Goal: Task Accomplishment & Management: Complete application form

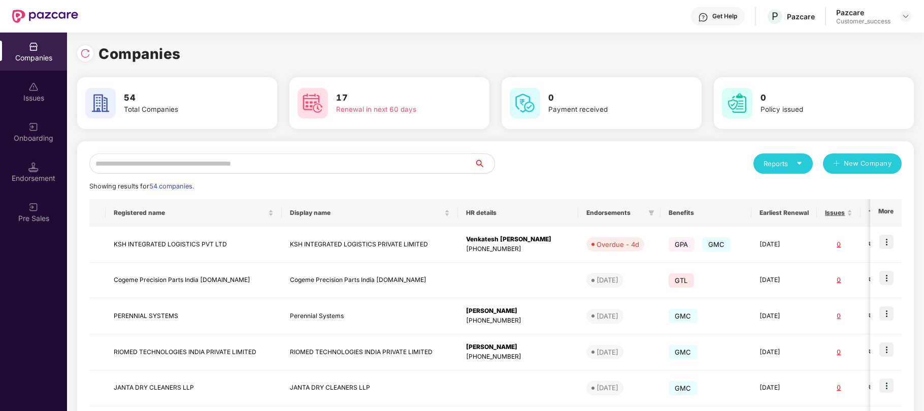
click at [177, 165] on input "text" at bounding box center [281, 163] width 385 height 20
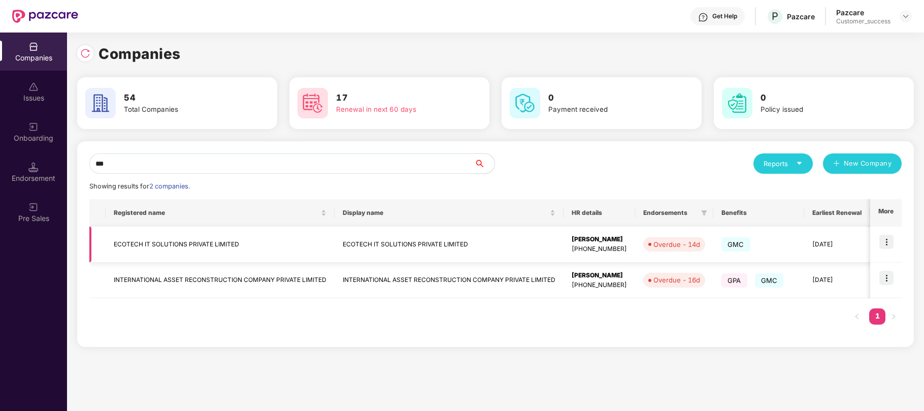
type input "***"
click at [436, 246] on td "ECOTECH IT SOLUTIONS PRIVATE LIMITED" at bounding box center [449, 244] width 229 height 36
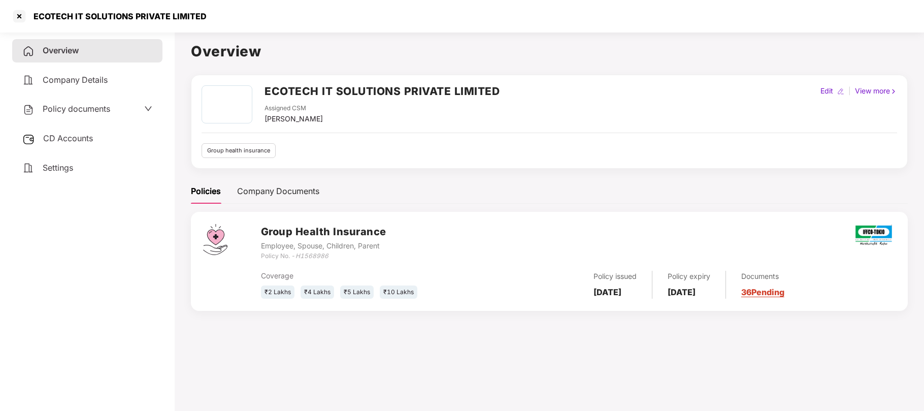
click at [74, 111] on span "Policy documents" at bounding box center [77, 109] width 68 height 10
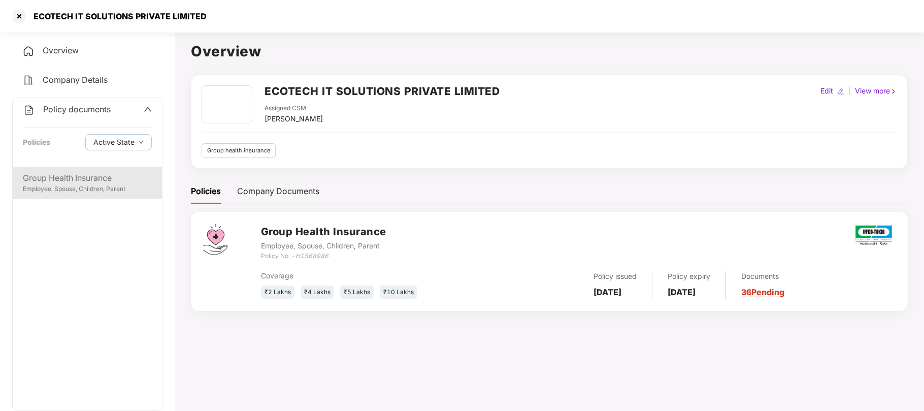
click at [68, 172] on div "Group Health Insurance" at bounding box center [87, 178] width 129 height 13
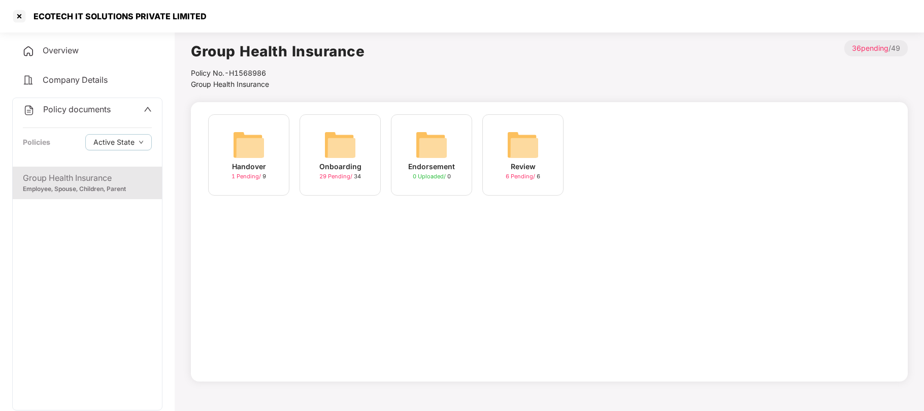
click at [352, 167] on div "Onboarding" at bounding box center [340, 166] width 42 height 11
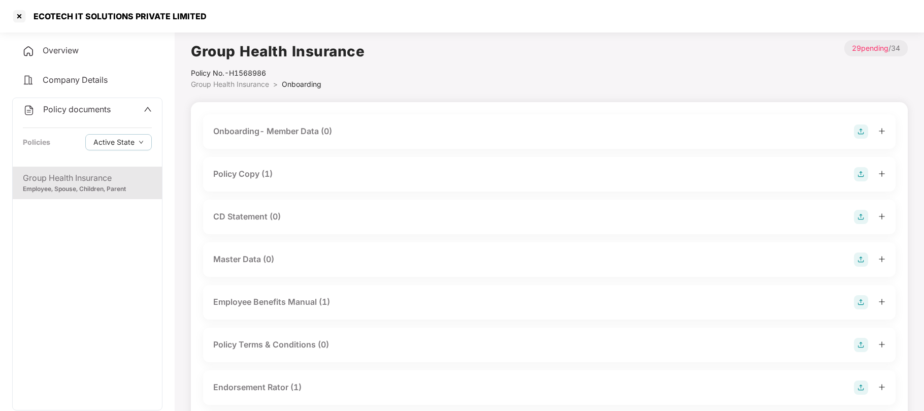
click at [255, 216] on div "CD Statement (0)" at bounding box center [247, 216] width 68 height 13
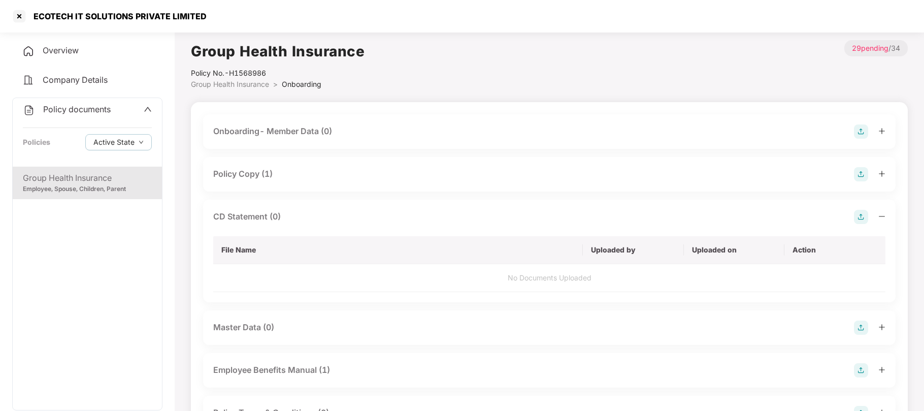
click at [859, 213] on img at bounding box center [861, 217] width 14 height 14
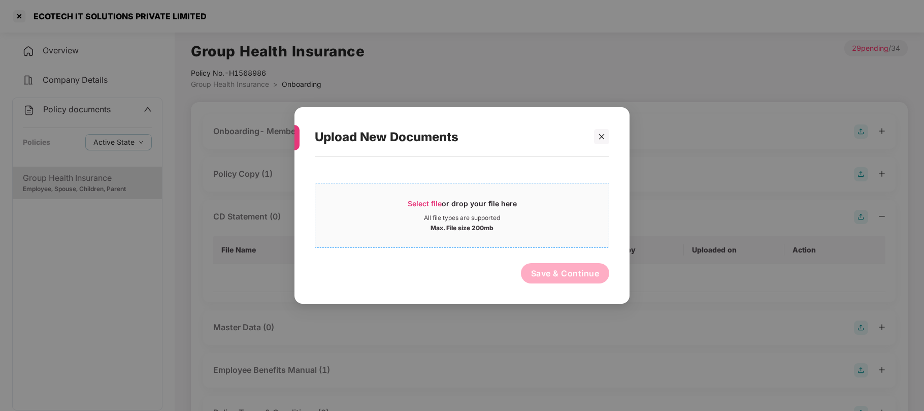
click at [432, 202] on span "Select file" at bounding box center [425, 203] width 34 height 9
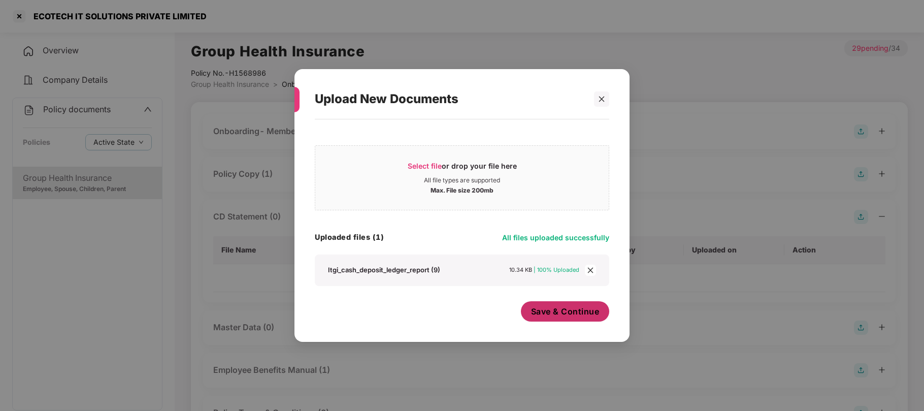
click at [563, 315] on span "Save & Continue" at bounding box center [565, 311] width 69 height 11
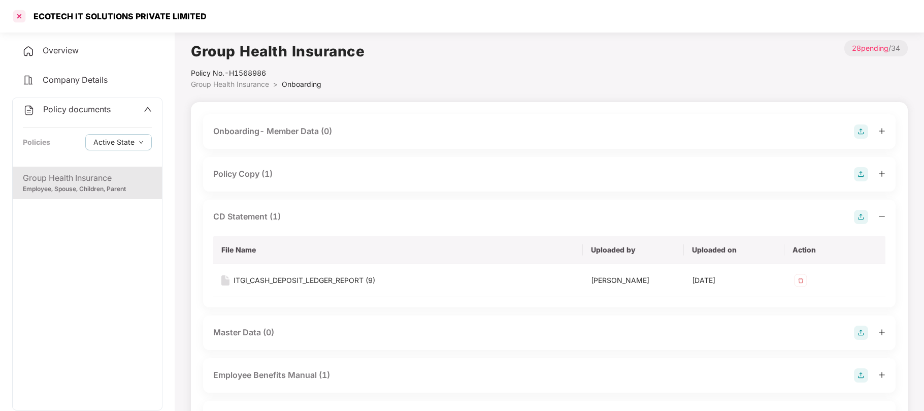
click at [20, 14] on div at bounding box center [19, 16] width 16 height 16
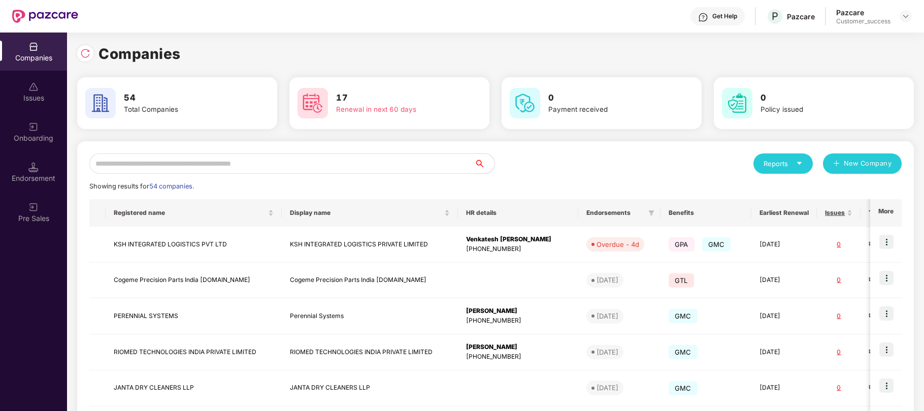
click at [222, 166] on input "text" at bounding box center [281, 163] width 385 height 20
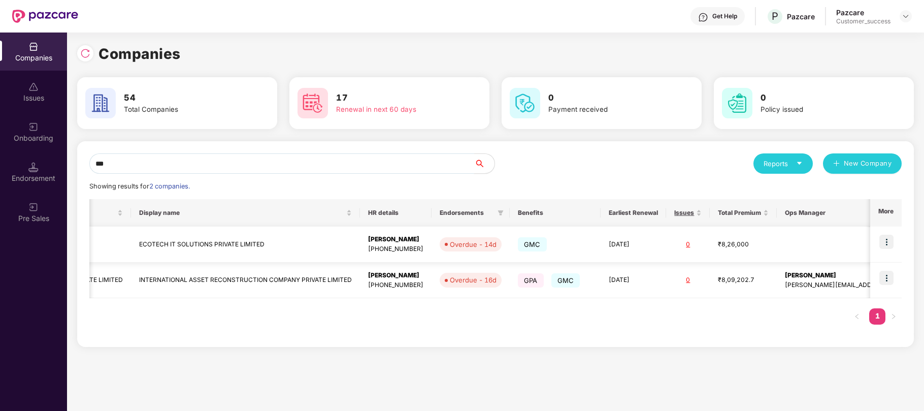
scroll to position [0, 206]
type input "***"
click at [230, 246] on td "ECOTECH IT SOLUTIONS PRIVATE LIMITED" at bounding box center [243, 244] width 229 height 36
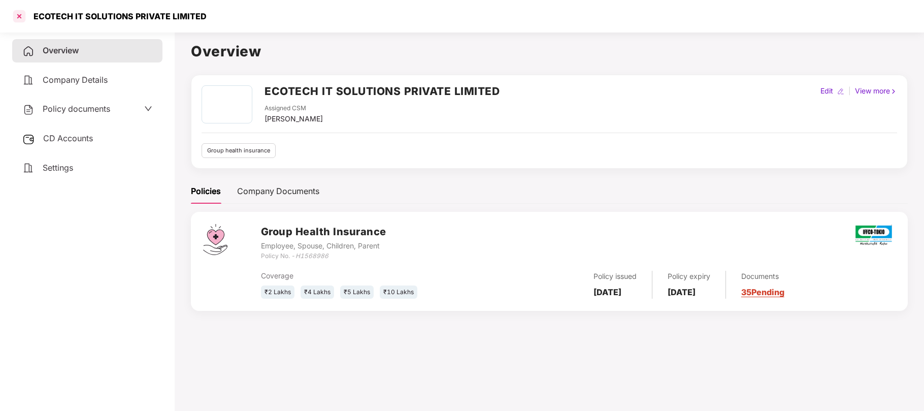
click at [21, 16] on div at bounding box center [19, 16] width 16 height 16
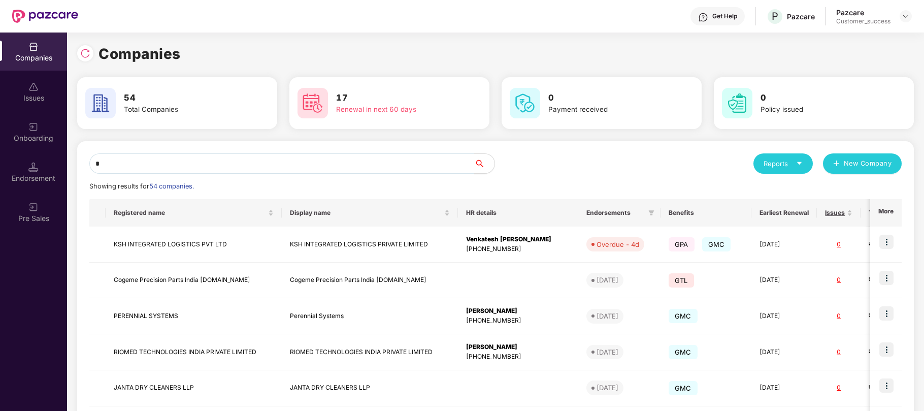
click at [285, 166] on input "*" at bounding box center [281, 163] width 385 height 20
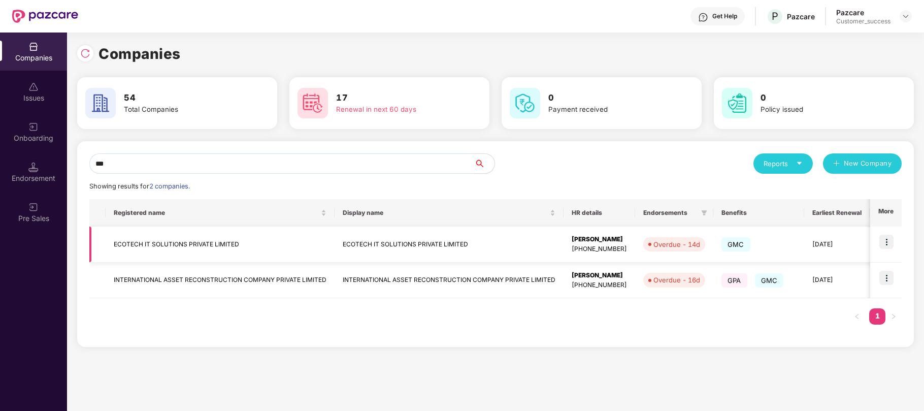
type input "***"
click at [888, 238] on img at bounding box center [887, 242] width 14 height 14
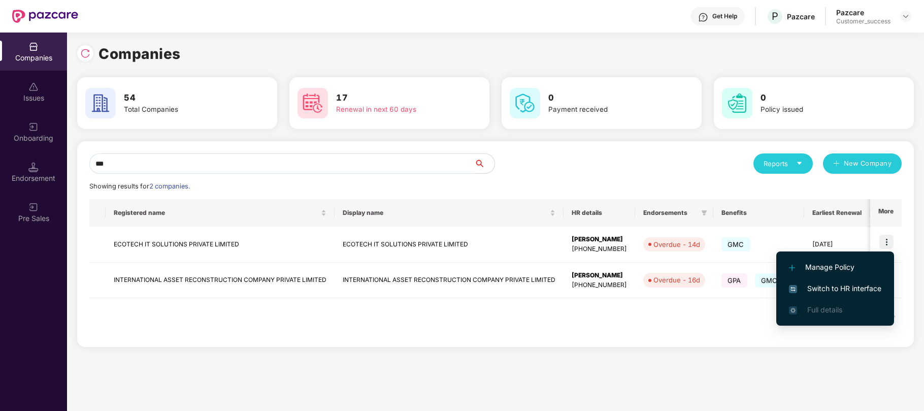
click at [848, 288] on span "Switch to HR interface" at bounding box center [835, 288] width 92 height 11
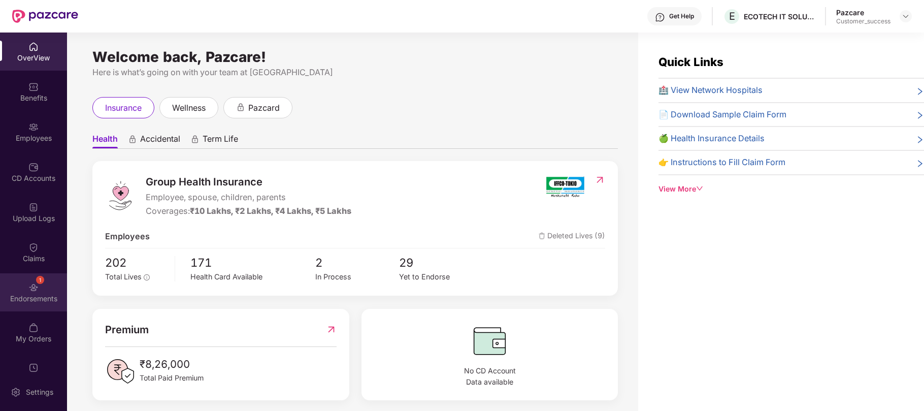
click at [30, 279] on div "1 Endorsements" at bounding box center [33, 292] width 67 height 38
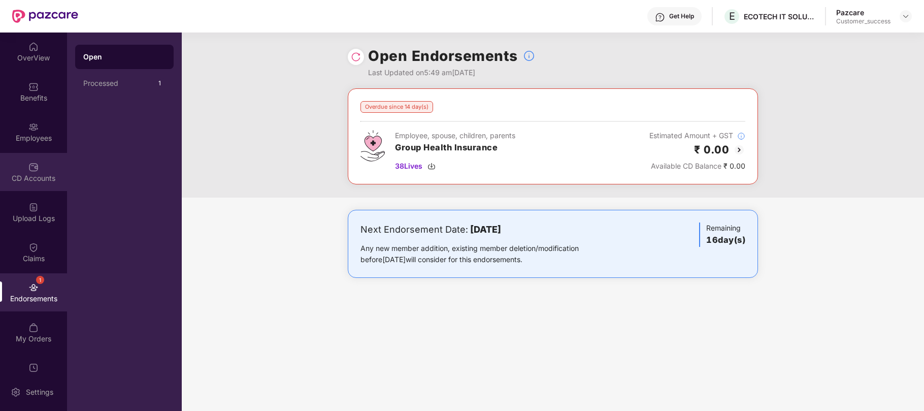
click at [37, 175] on div "CD Accounts" at bounding box center [33, 178] width 67 height 10
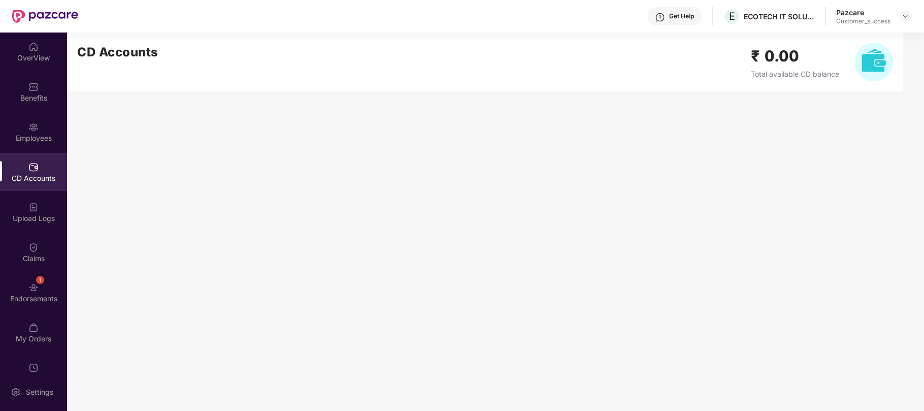
click at [35, 167] on img at bounding box center [33, 167] width 10 height 10
click at [906, 18] on img at bounding box center [906, 16] width 8 height 8
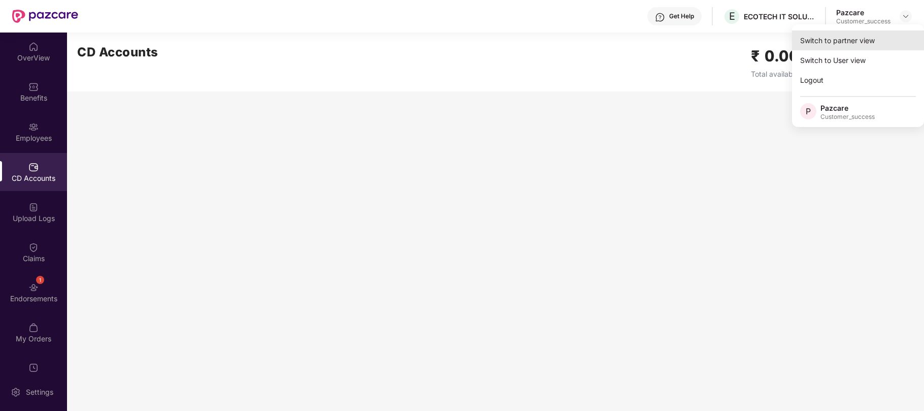
click at [818, 42] on div "Switch to partner view" at bounding box center [858, 40] width 132 height 20
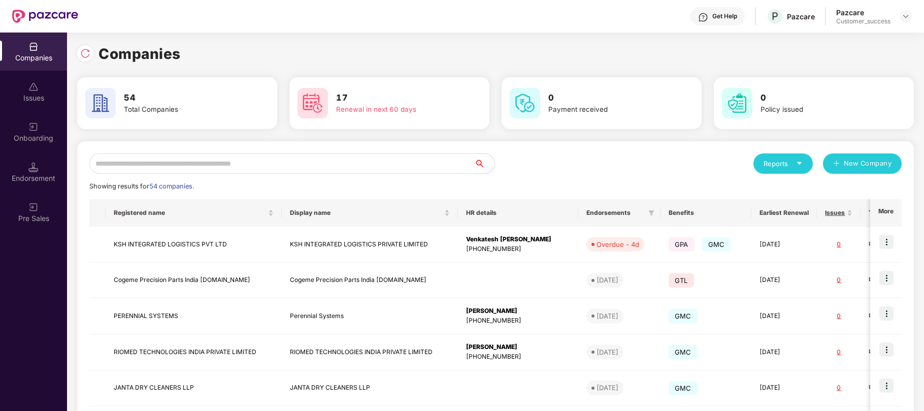
click at [433, 166] on input "text" at bounding box center [281, 163] width 385 height 20
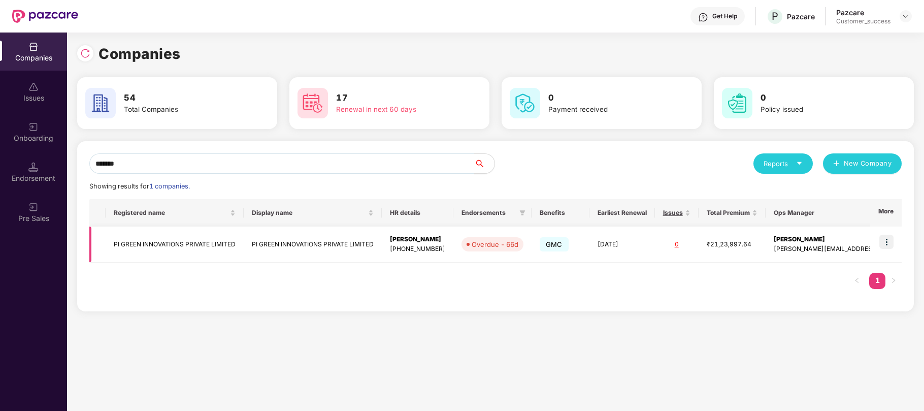
type input "*******"
click at [887, 238] on img at bounding box center [887, 242] width 14 height 14
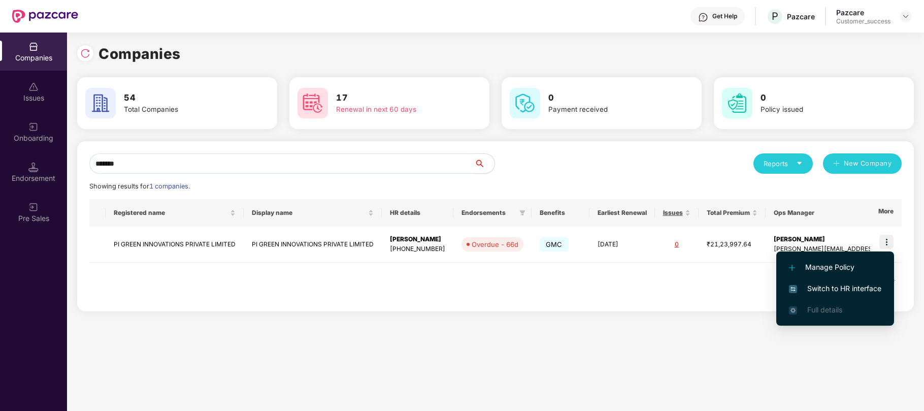
click at [817, 289] on span "Switch to HR interface" at bounding box center [835, 288] width 92 height 11
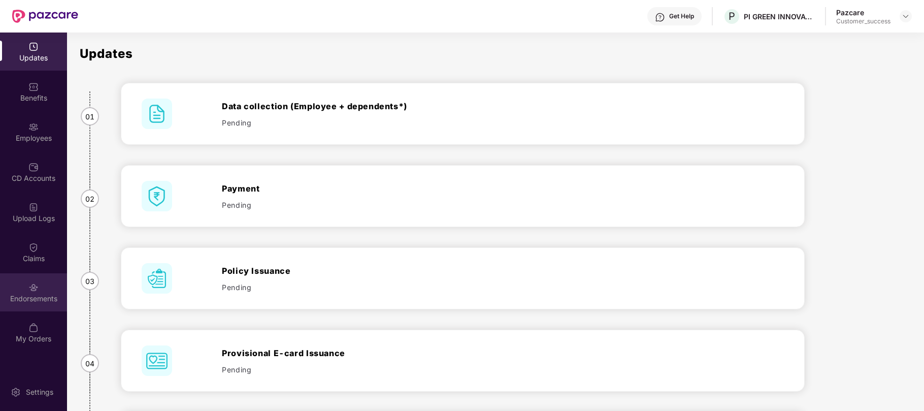
click at [30, 297] on div "Endorsements" at bounding box center [33, 299] width 67 height 10
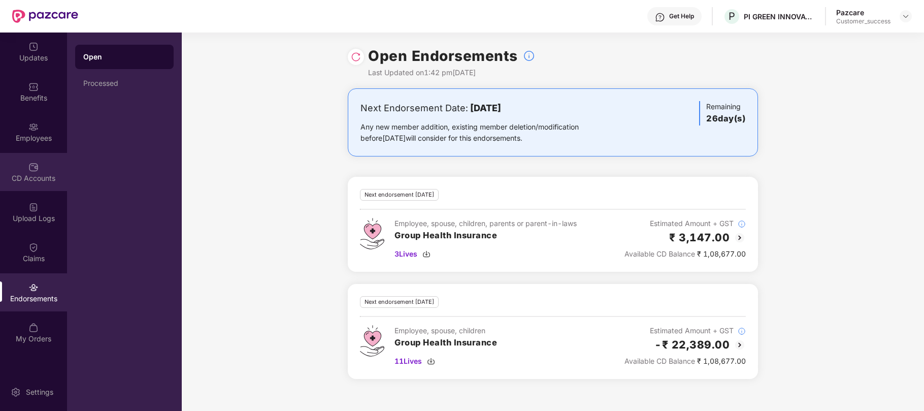
click at [30, 175] on div "CD Accounts" at bounding box center [33, 178] width 67 height 10
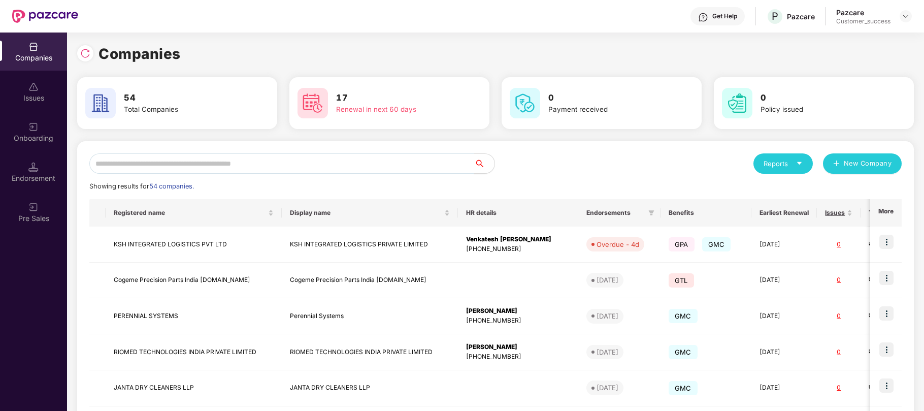
click at [175, 165] on input "text" at bounding box center [281, 163] width 385 height 20
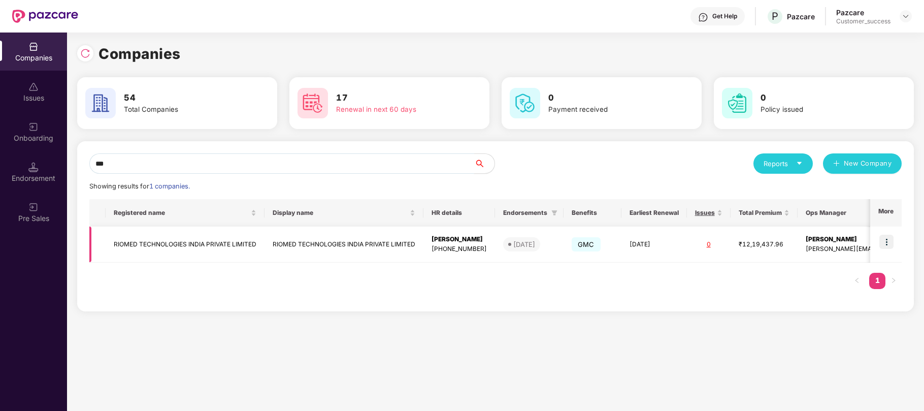
type input "***"
click at [883, 240] on img at bounding box center [887, 242] width 14 height 14
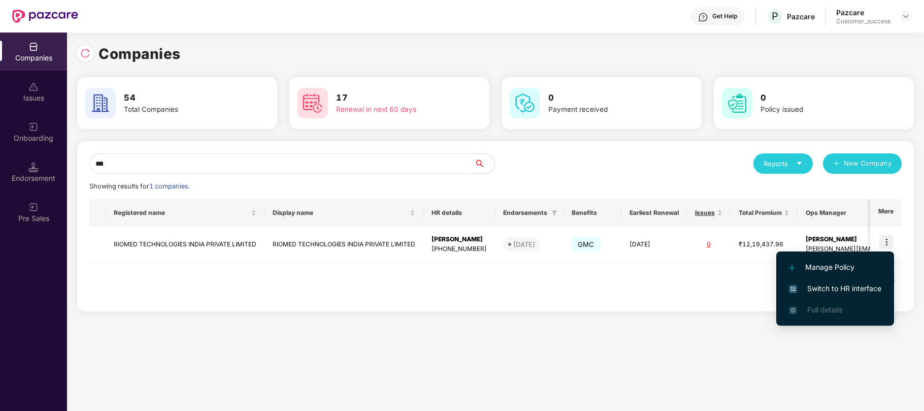
click at [815, 287] on span "Switch to HR interface" at bounding box center [835, 288] width 92 height 11
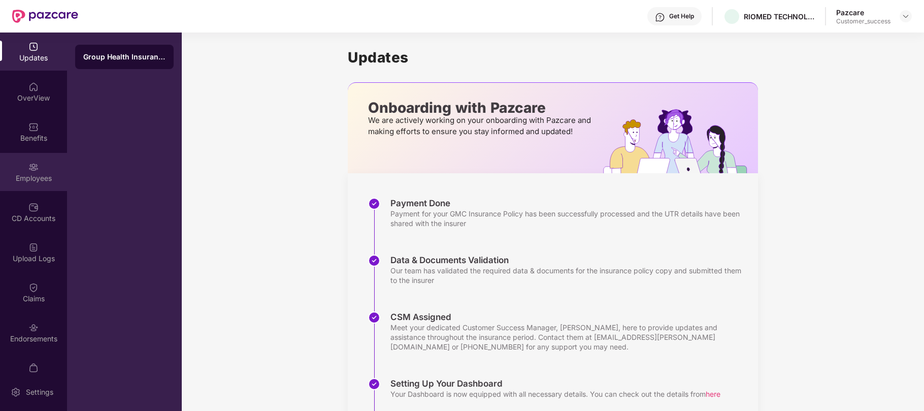
click at [30, 177] on div "Employees" at bounding box center [33, 178] width 67 height 10
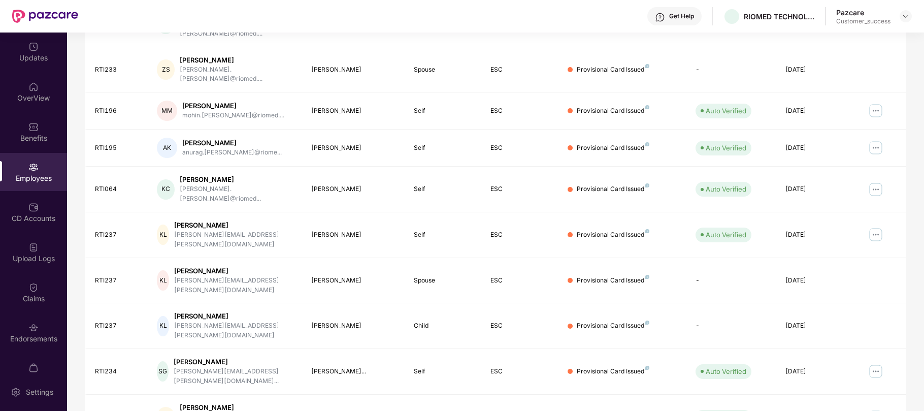
scroll to position [0, 0]
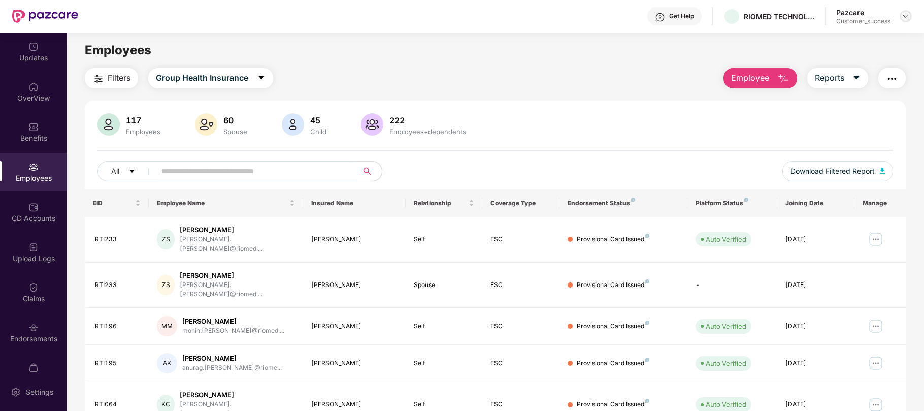
click at [908, 21] on div at bounding box center [906, 16] width 12 height 12
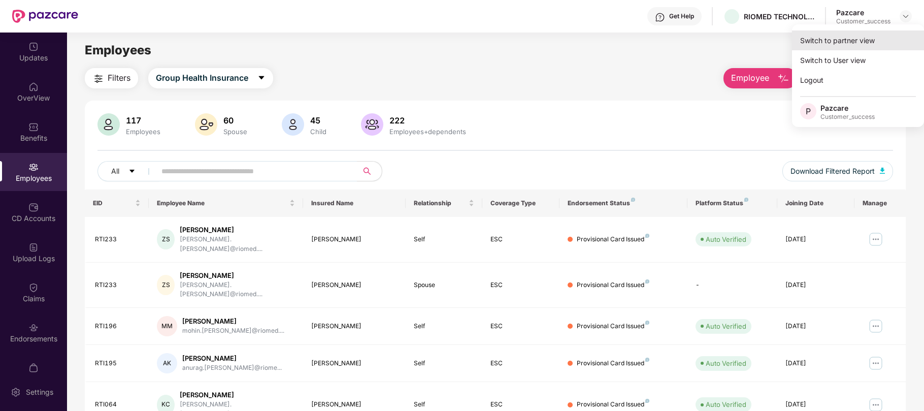
click at [852, 43] on div "Switch to partner view" at bounding box center [858, 40] width 132 height 20
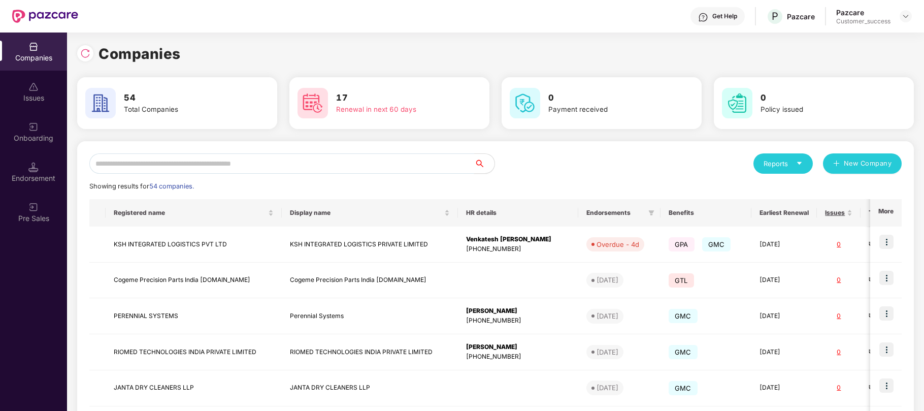
click at [309, 168] on input "text" at bounding box center [281, 163] width 385 height 20
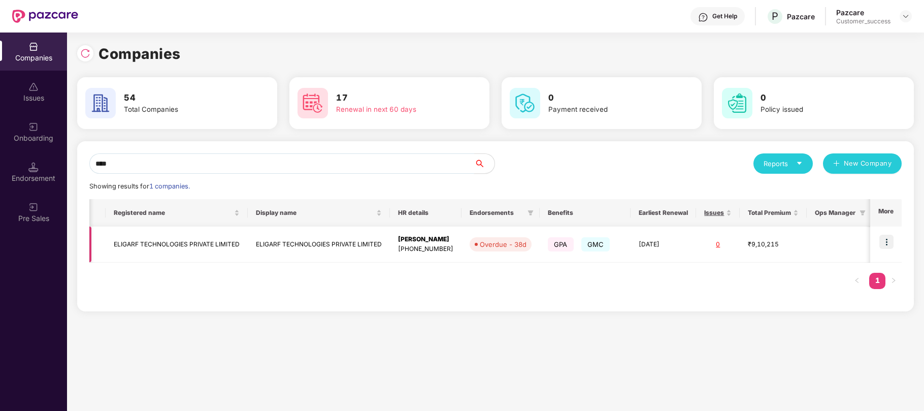
scroll to position [0, 1]
type input "****"
click at [886, 242] on img at bounding box center [887, 242] width 14 height 14
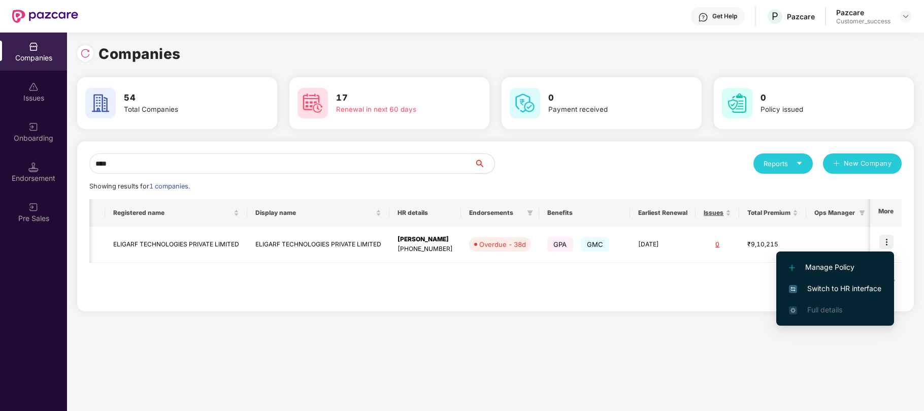
click at [825, 283] on span "Switch to HR interface" at bounding box center [835, 288] width 92 height 11
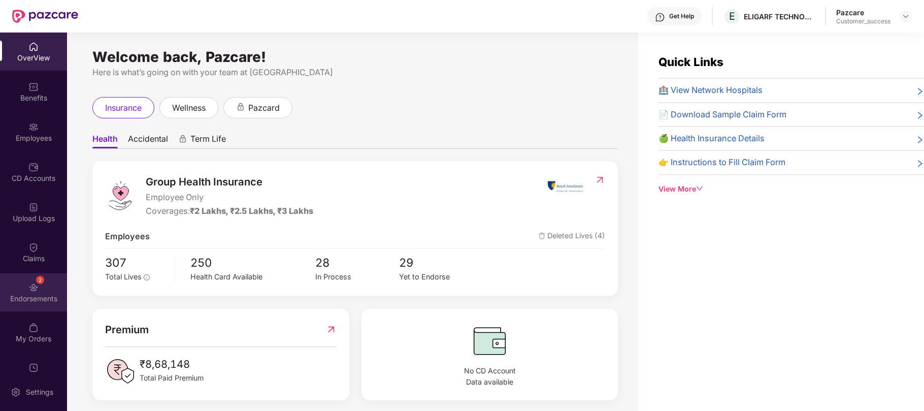
click at [31, 294] on div "Endorsements" at bounding box center [33, 299] width 67 height 10
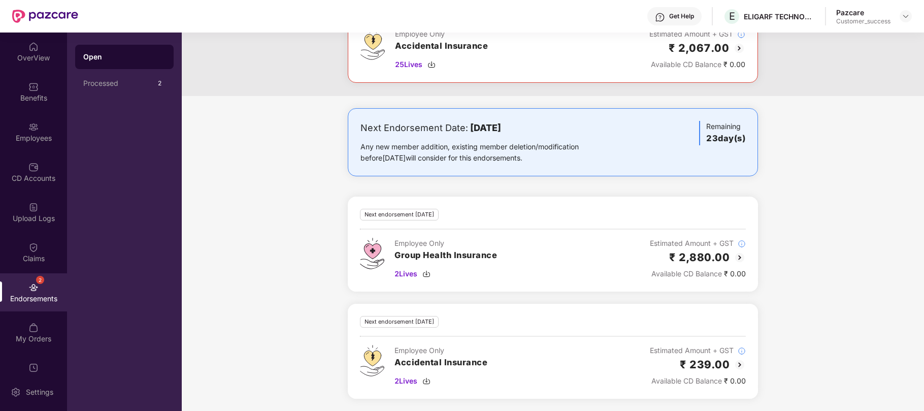
scroll to position [0, 0]
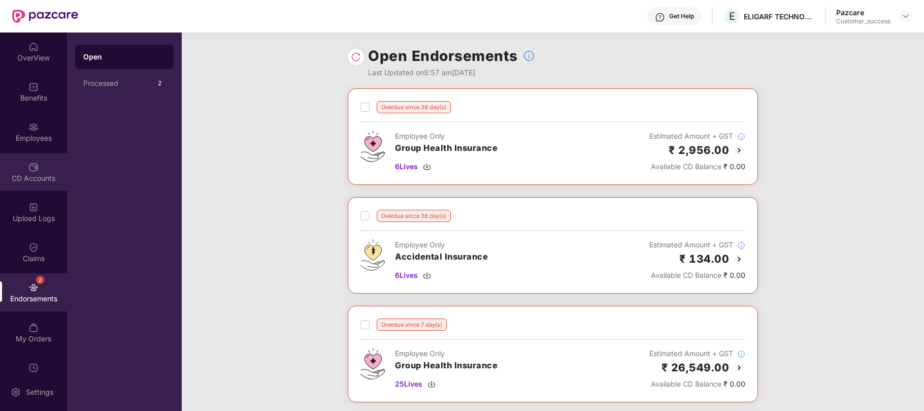
click at [39, 166] on div "CD Accounts" at bounding box center [33, 172] width 67 height 38
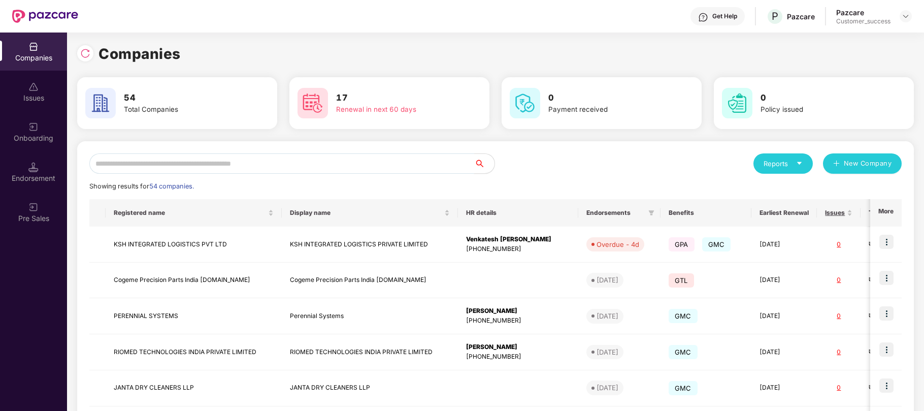
click at [192, 164] on input "text" at bounding box center [281, 163] width 385 height 20
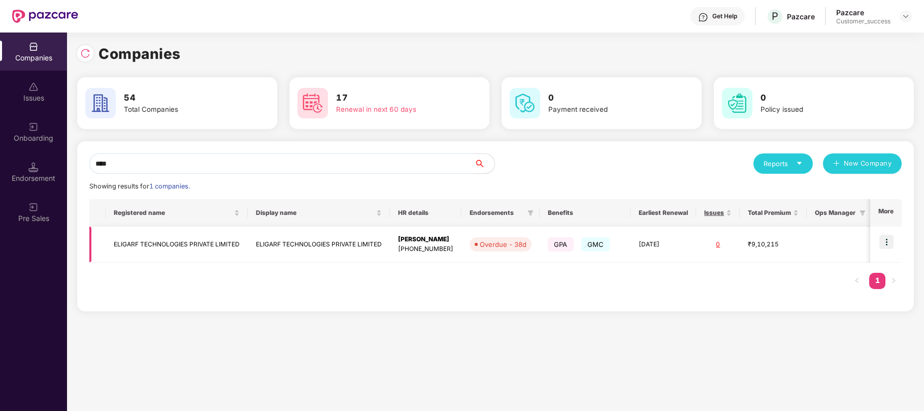
type input "****"
click at [260, 241] on td "ELIGARF TECHNOLOGIES PRIVATE LIMITED" at bounding box center [319, 244] width 142 height 36
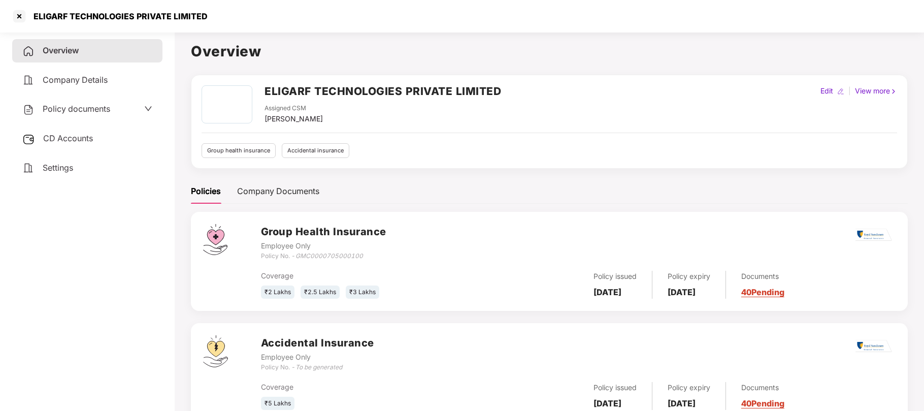
click at [98, 112] on span "Policy documents" at bounding box center [77, 109] width 68 height 10
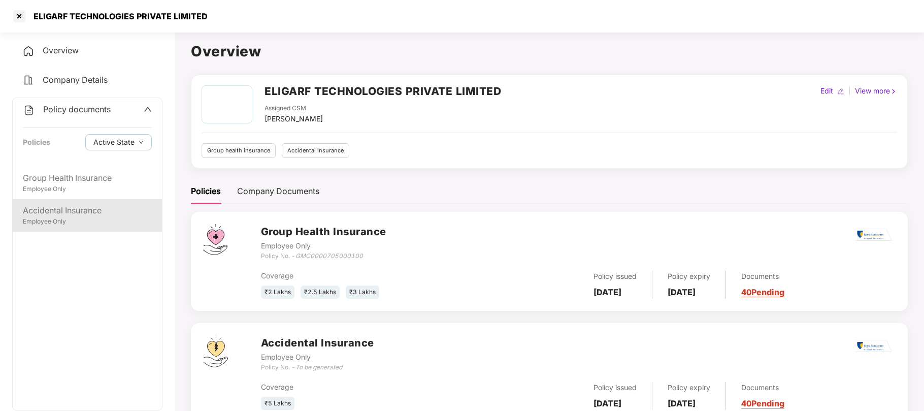
click at [55, 220] on div "Employee Only" at bounding box center [87, 222] width 129 height 10
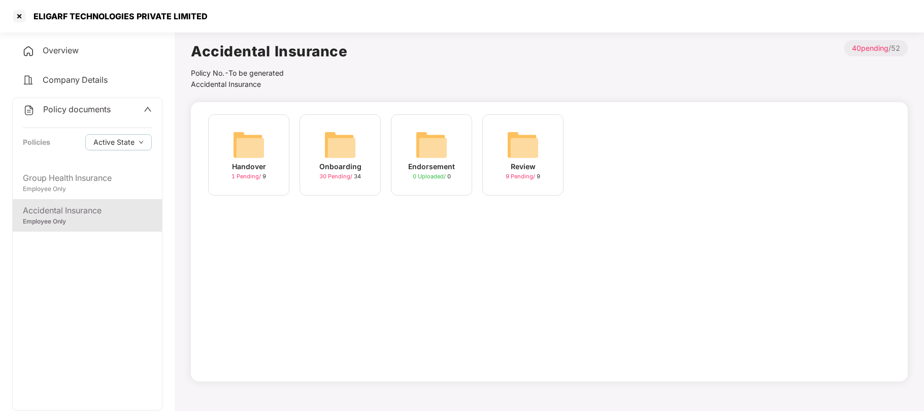
click at [326, 155] on img at bounding box center [340, 144] width 32 height 32
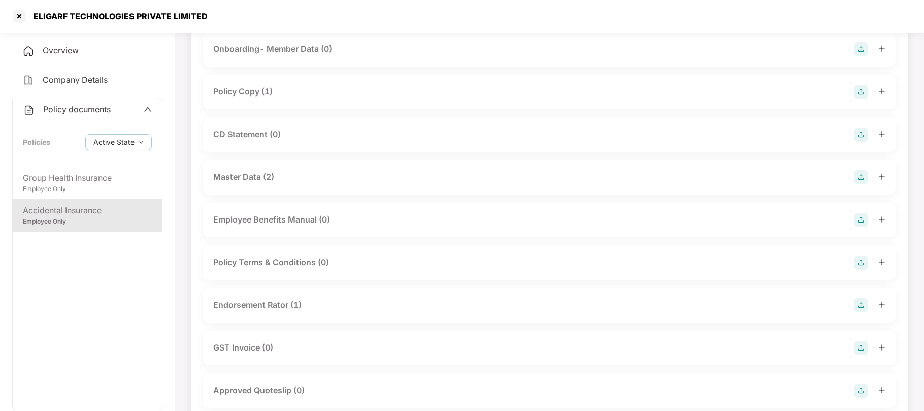
scroll to position [82, 0]
click at [247, 171] on div "Master Data (2)" at bounding box center [243, 177] width 61 height 13
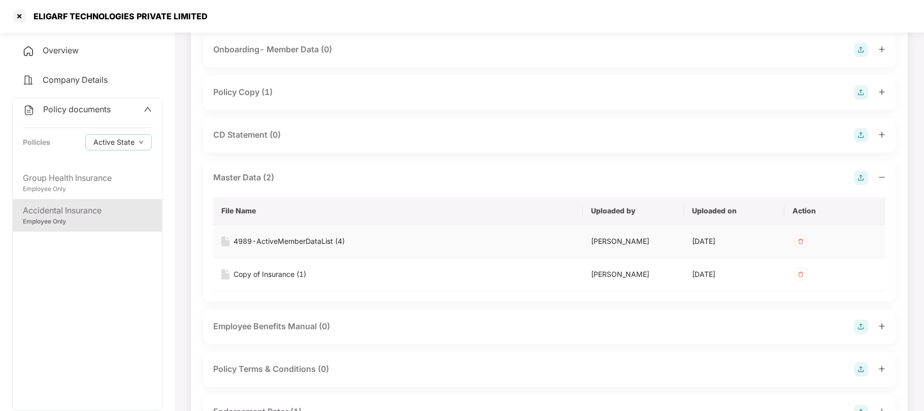
click at [308, 242] on div "4989-ActiveMemberDataList (4)" at bounding box center [289, 241] width 111 height 11
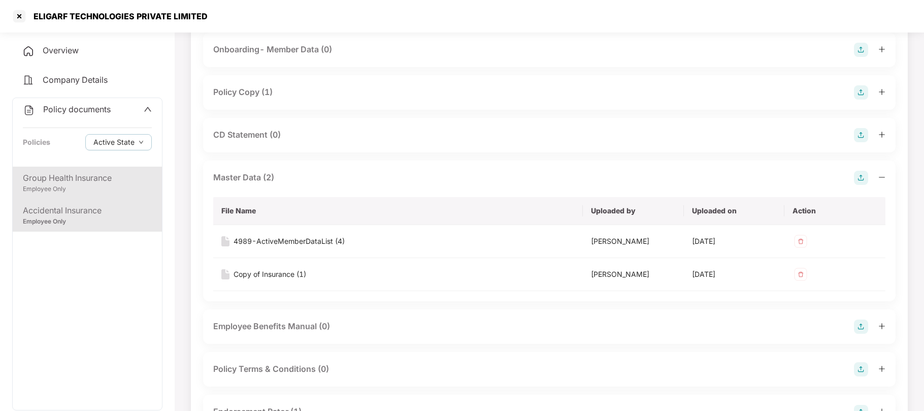
click at [51, 183] on div "Group Health Insurance" at bounding box center [87, 178] width 129 height 13
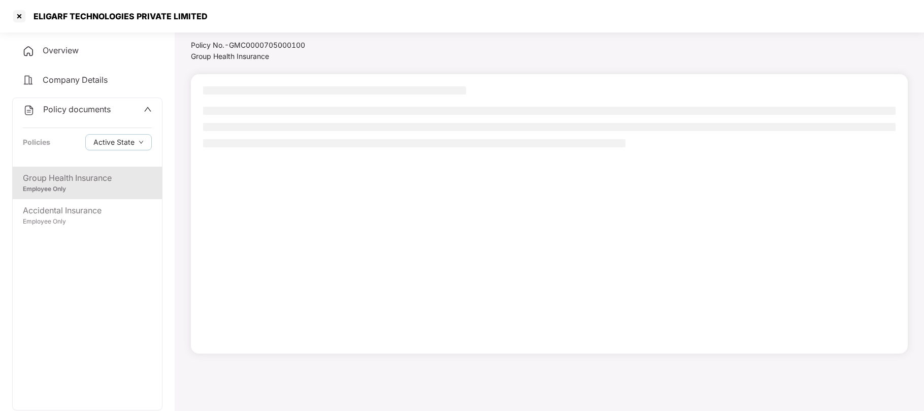
scroll to position [27, 0]
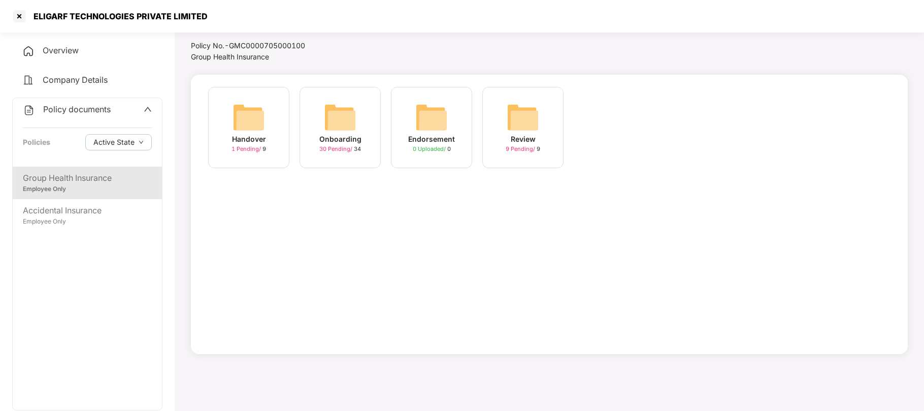
click at [328, 137] on div "Onboarding" at bounding box center [340, 139] width 42 height 11
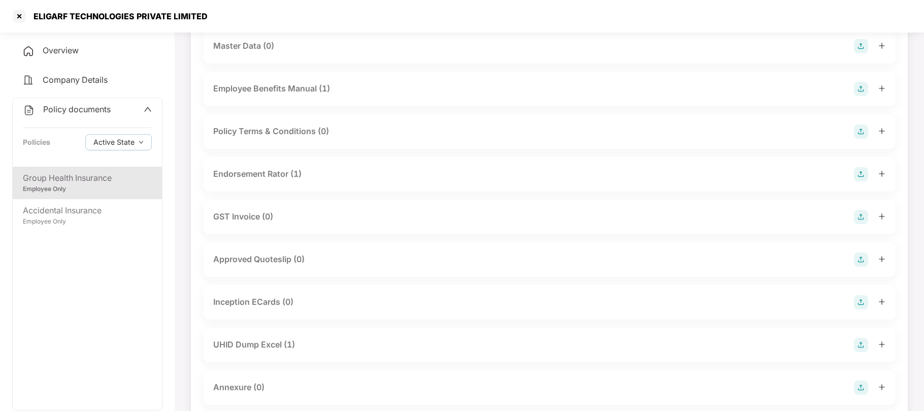
scroll to position [214, 0]
click at [88, 220] on div "Employee Only" at bounding box center [87, 222] width 129 height 10
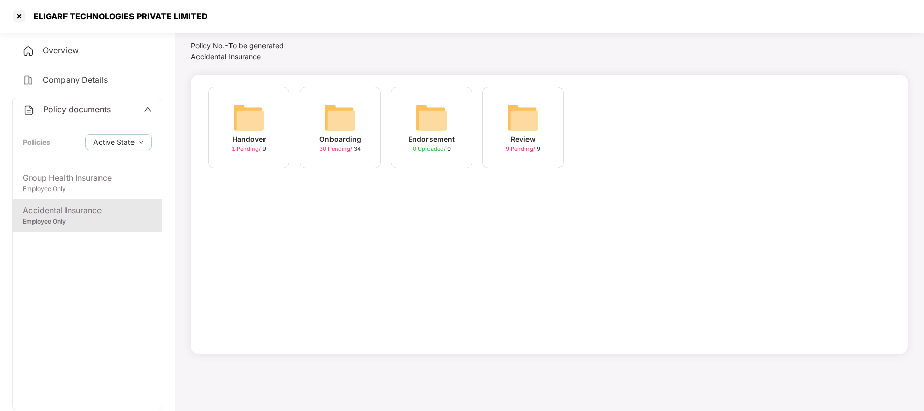
click at [356, 145] on div "30 Pending / 34" at bounding box center [340, 149] width 42 height 9
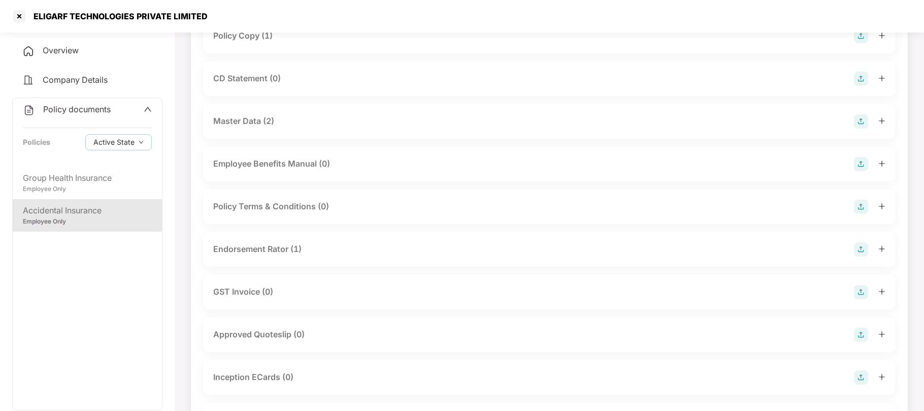
scroll to position [137, 0]
click at [224, 121] on div "Master Data (2)" at bounding box center [243, 122] width 61 height 13
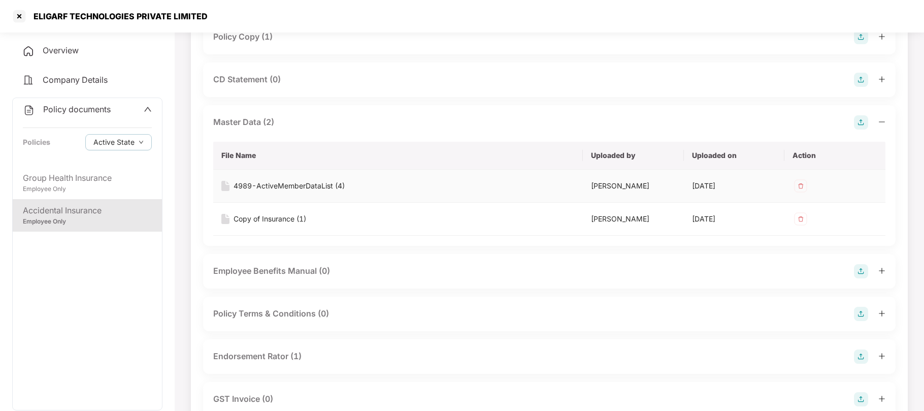
click at [799, 185] on img at bounding box center [801, 186] width 16 height 16
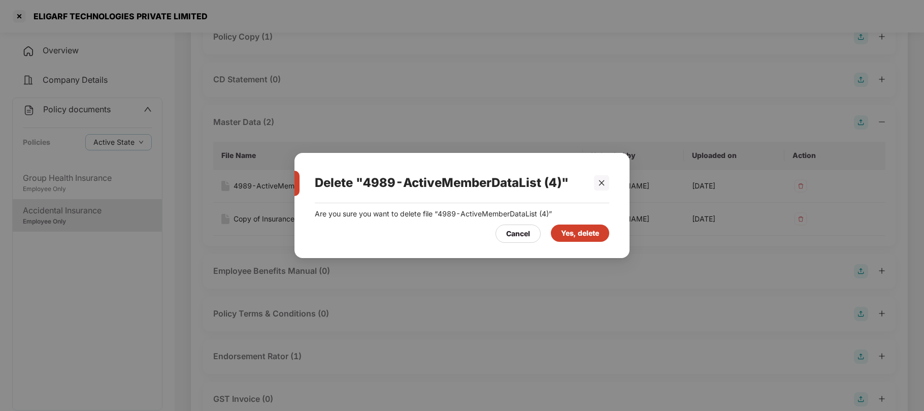
click at [582, 238] on div "Yes, delete" at bounding box center [580, 232] width 38 height 11
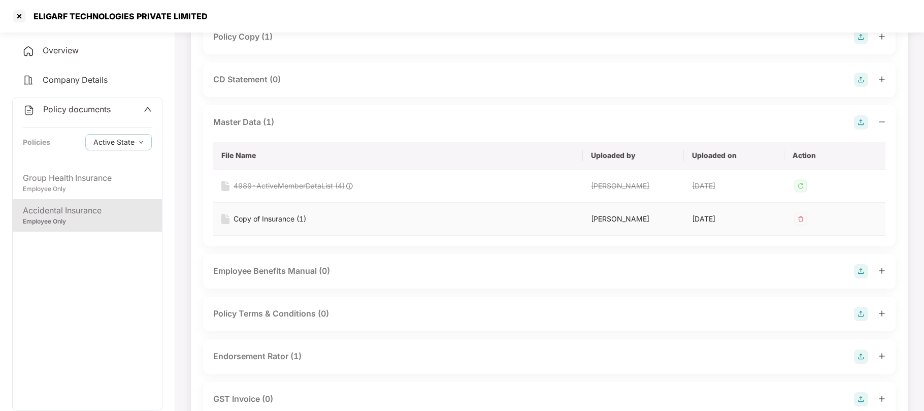
click at [800, 218] on img at bounding box center [801, 219] width 16 height 16
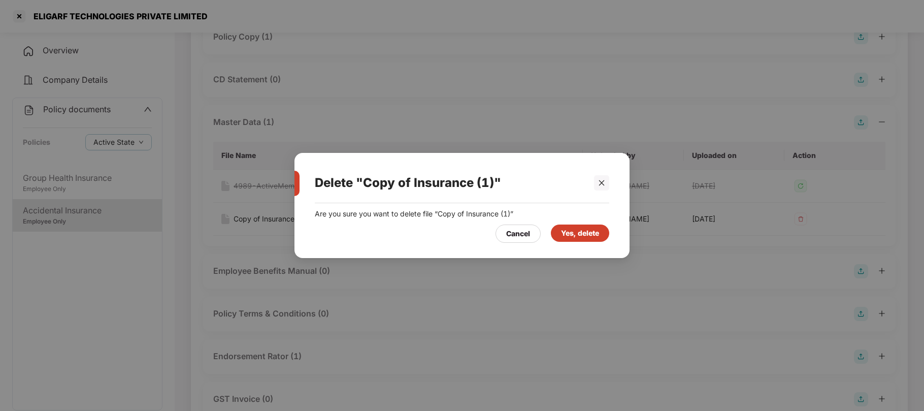
click at [574, 236] on div "Yes, delete" at bounding box center [580, 232] width 38 height 11
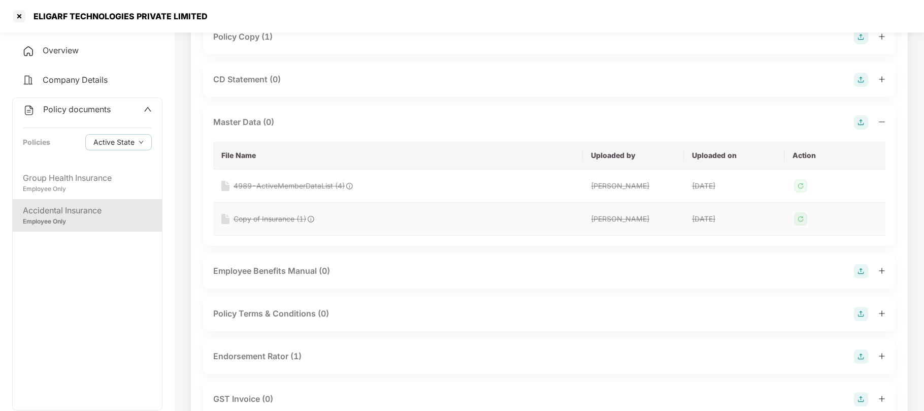
click at [275, 220] on div "Copy of Insurance (1)" at bounding box center [270, 218] width 73 height 11
click at [860, 120] on img at bounding box center [861, 122] width 14 height 14
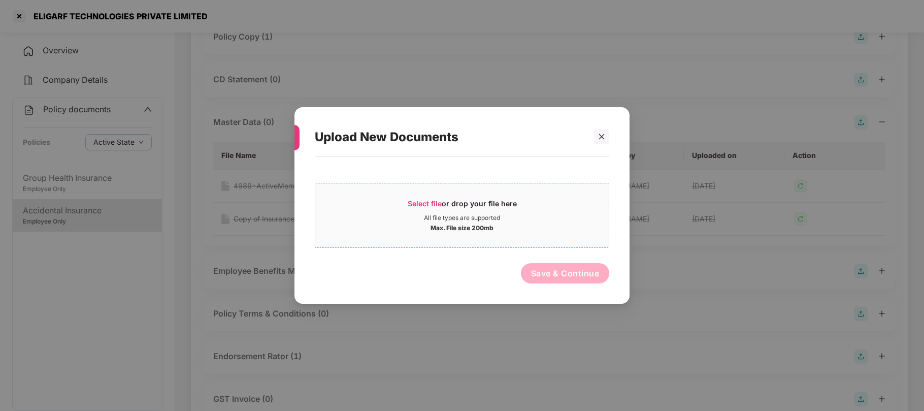
click at [432, 202] on span "Select file" at bounding box center [425, 203] width 34 height 9
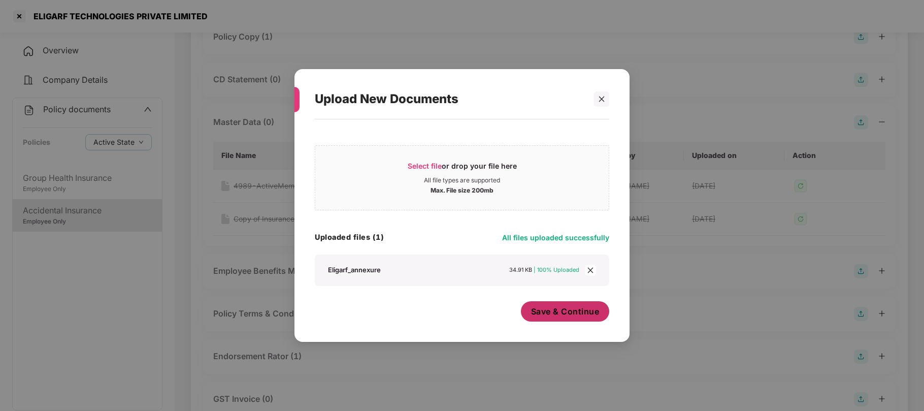
click at [554, 319] on button "Save & Continue" at bounding box center [565, 311] width 89 height 20
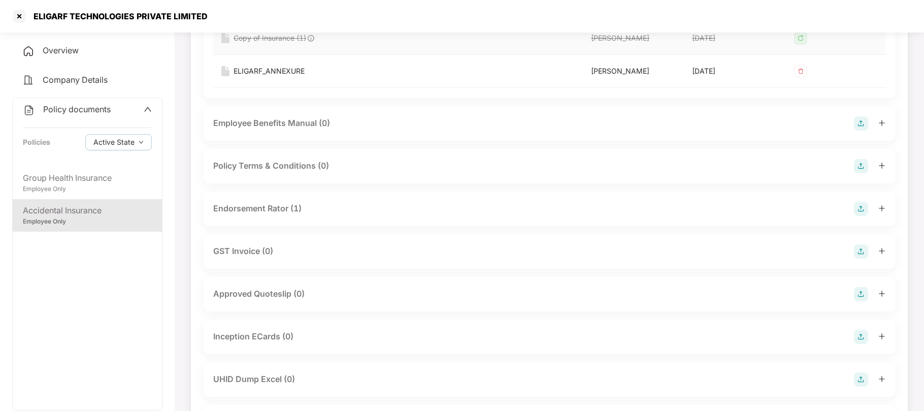
scroll to position [320, 0]
click at [860, 378] on img at bounding box center [861, 377] width 14 height 14
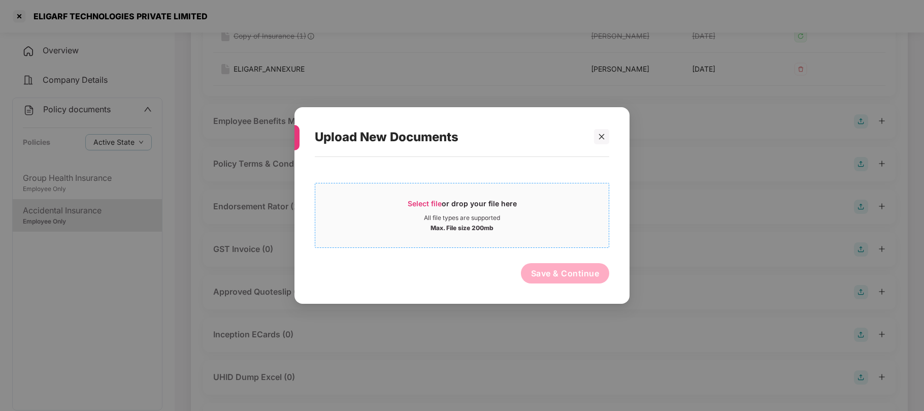
click at [429, 204] on span "Select file" at bounding box center [425, 203] width 34 height 9
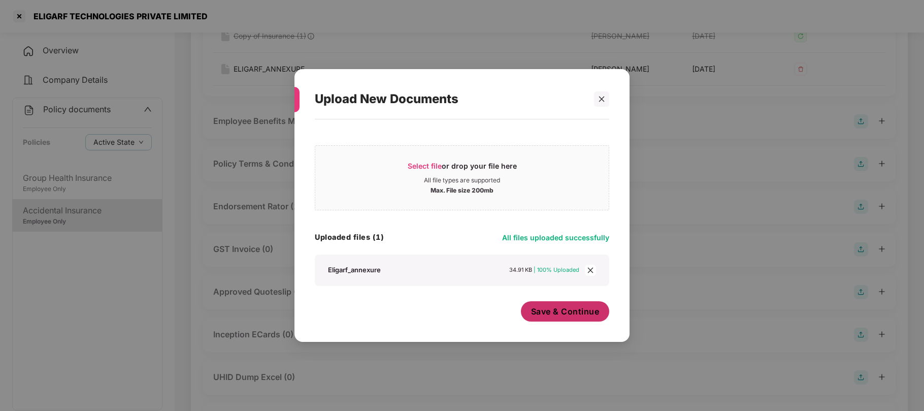
click at [561, 315] on span "Save & Continue" at bounding box center [565, 311] width 69 height 11
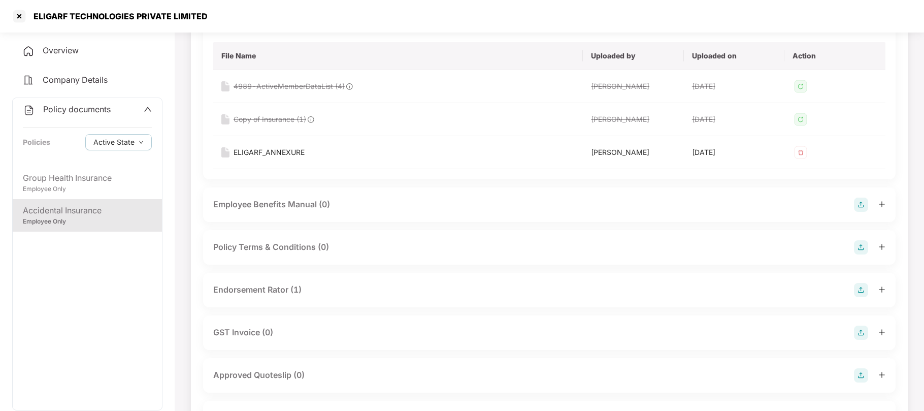
scroll to position [238, 0]
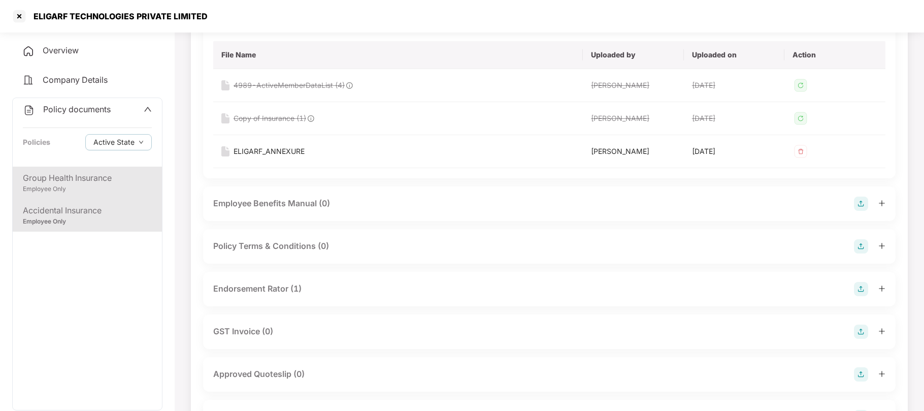
click at [53, 189] on div "Employee Only" at bounding box center [87, 189] width 129 height 10
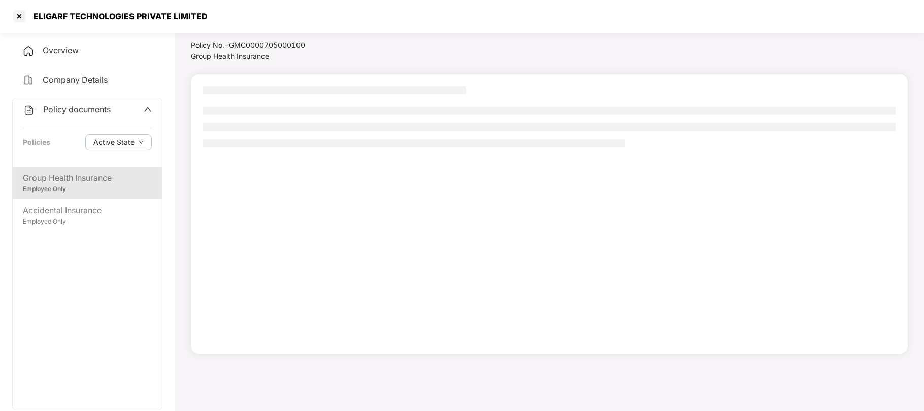
scroll to position [27, 0]
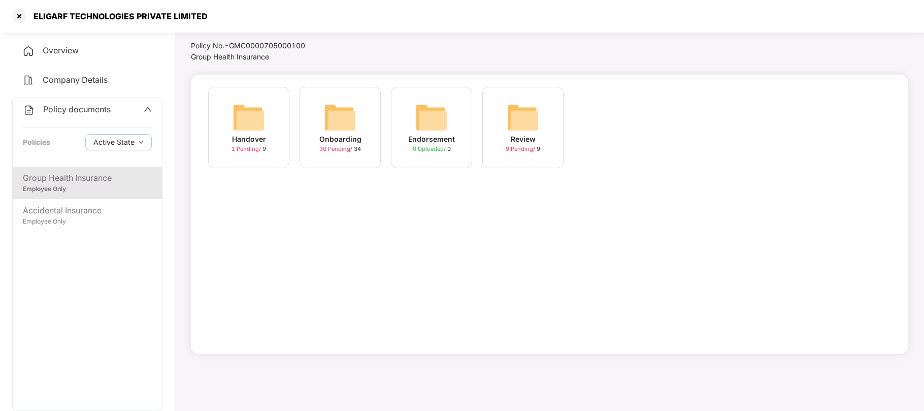
click at [334, 120] on img at bounding box center [340, 117] width 32 height 32
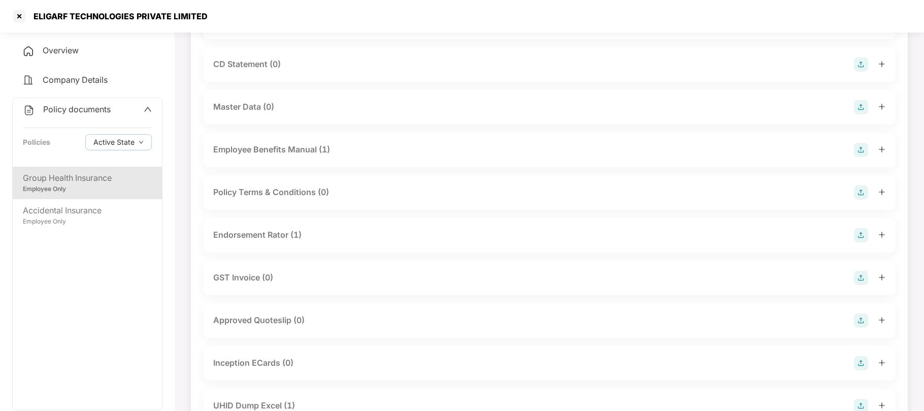
scroll to position [151, 0]
click at [22, 15] on div at bounding box center [19, 16] width 16 height 16
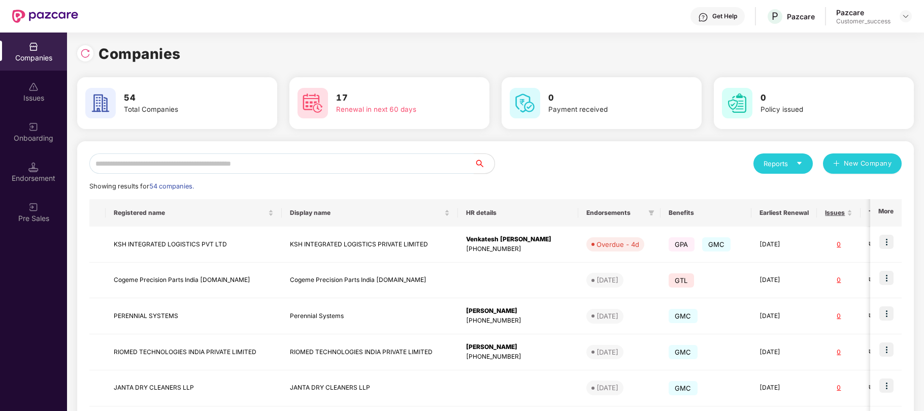
scroll to position [0, 0]
click at [271, 161] on input "text" at bounding box center [281, 163] width 385 height 20
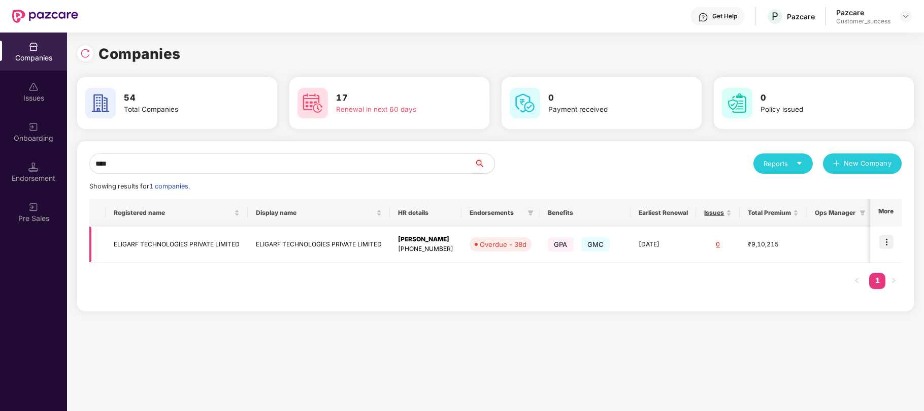
type input "****"
click at [890, 245] on img at bounding box center [887, 242] width 14 height 14
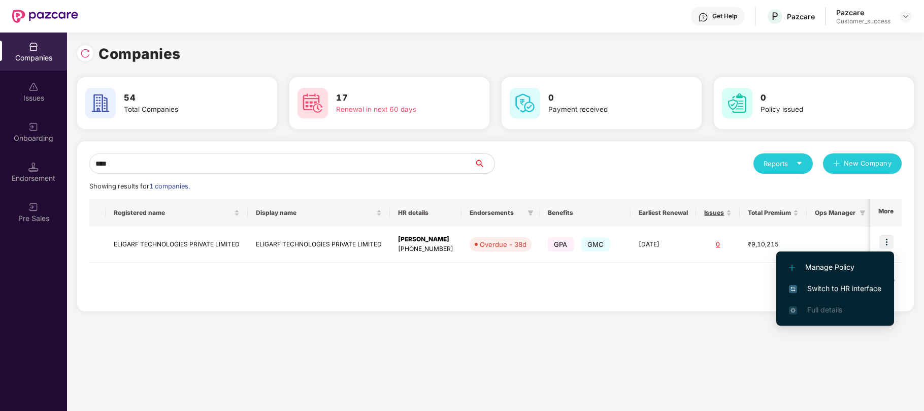
click at [823, 285] on span "Switch to HR interface" at bounding box center [835, 288] width 92 height 11
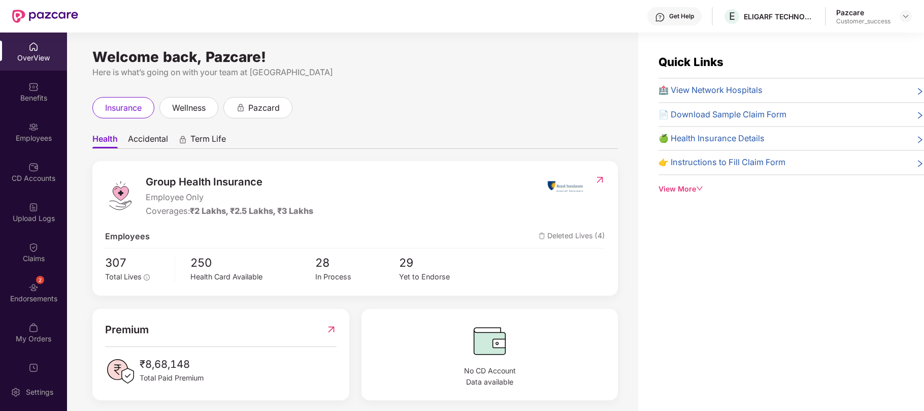
click at [23, 133] on div "Employees" at bounding box center [33, 138] width 67 height 10
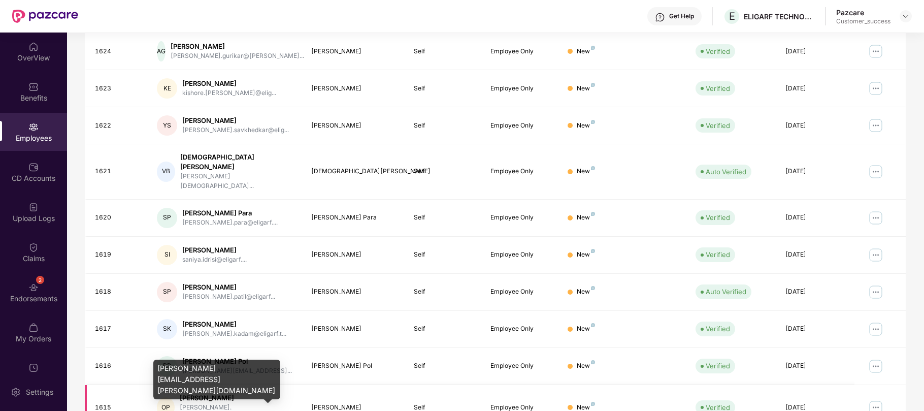
scroll to position [215, 0]
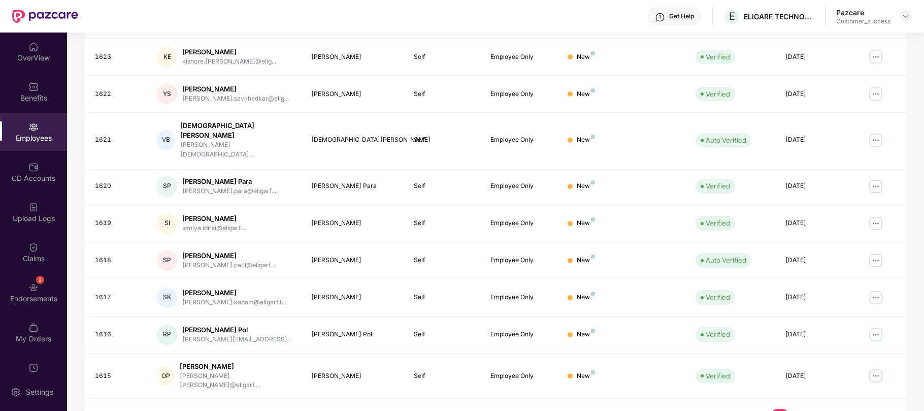
click at [795, 409] on link "2" at bounding box center [796, 416] width 16 height 15
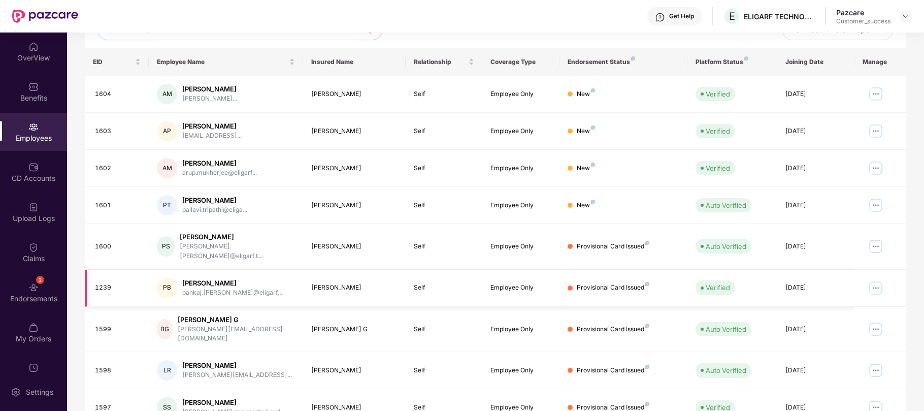
scroll to position [140, 0]
click at [15, 283] on div "2 Endorsements" at bounding box center [33, 292] width 67 height 38
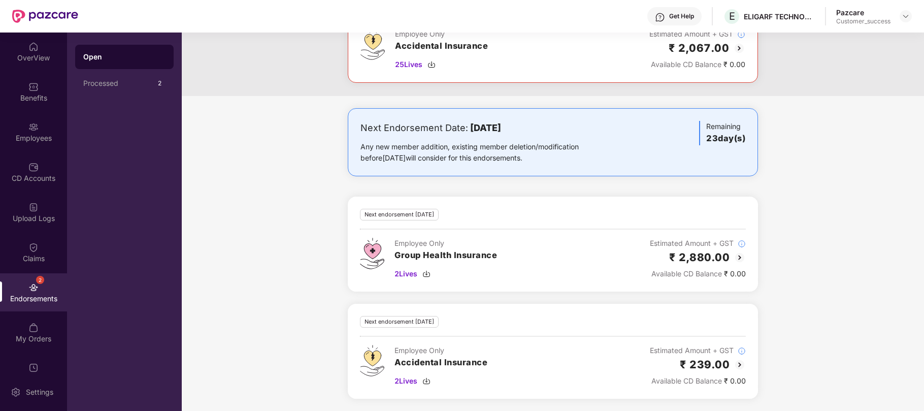
scroll to position [0, 0]
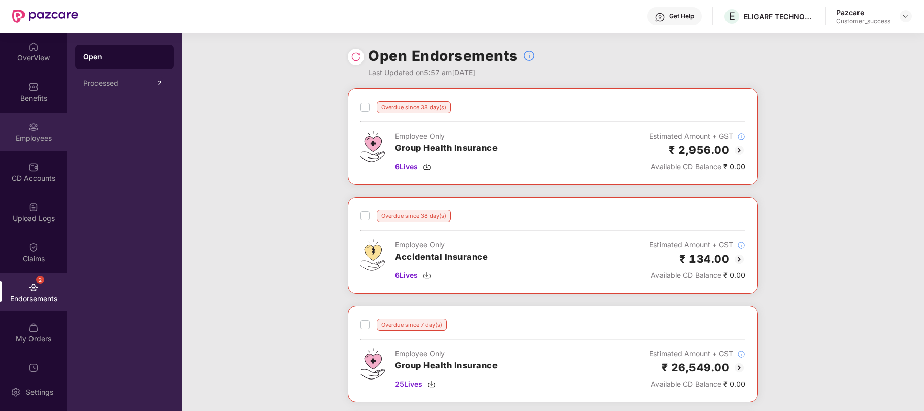
click at [19, 140] on div "Employees" at bounding box center [33, 138] width 67 height 10
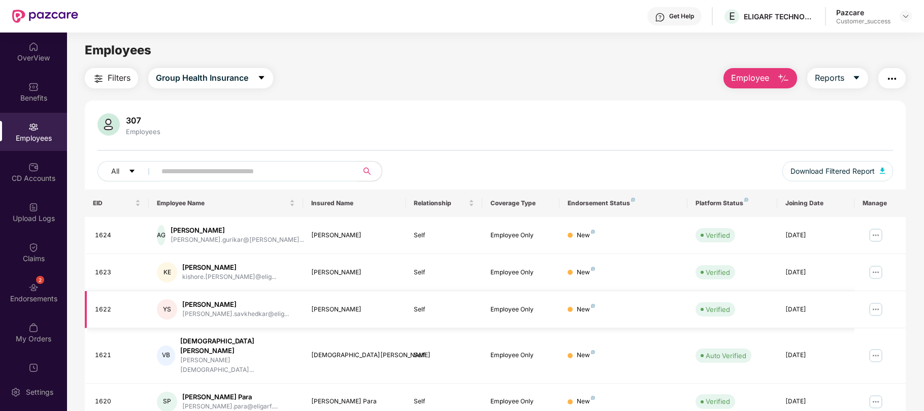
scroll to position [215, 0]
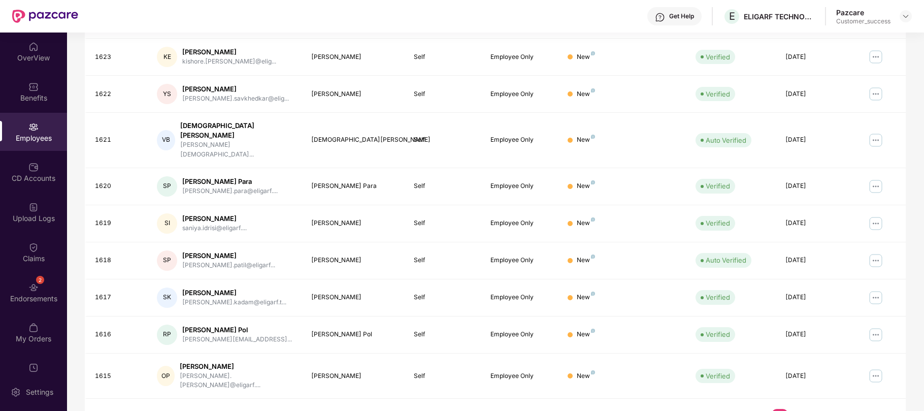
click at [816, 409] on link "3" at bounding box center [812, 416] width 16 height 15
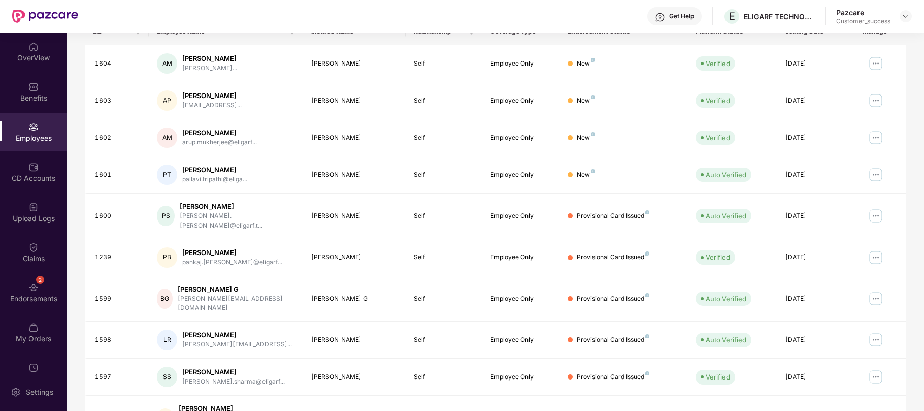
scroll to position [147, 0]
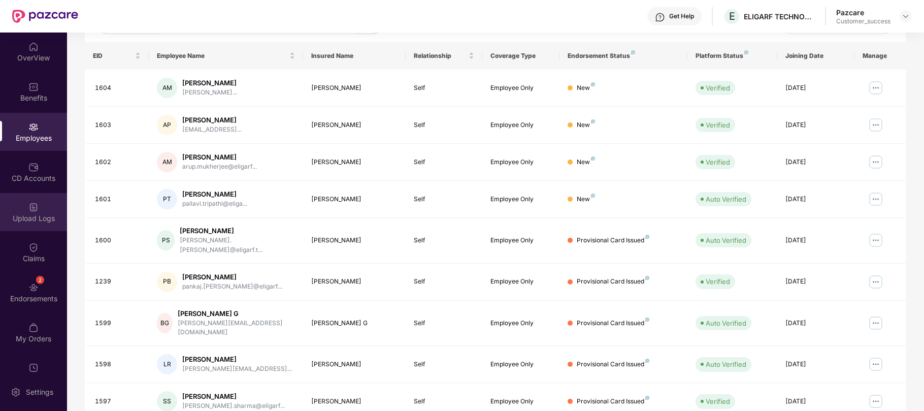
click at [27, 213] on div "Upload Logs" at bounding box center [33, 218] width 67 height 10
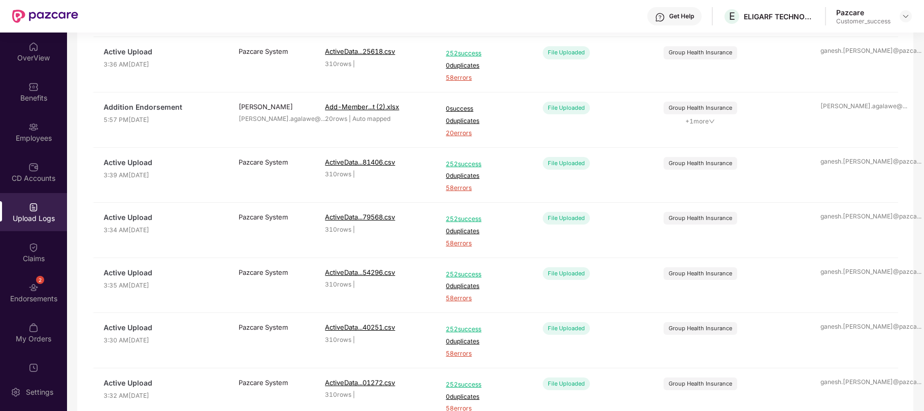
scroll to position [19, 0]
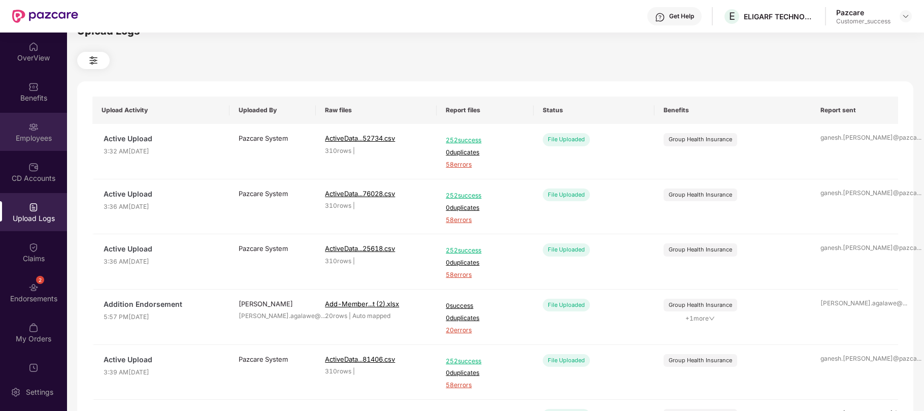
click at [34, 134] on div "Employees" at bounding box center [33, 138] width 67 height 10
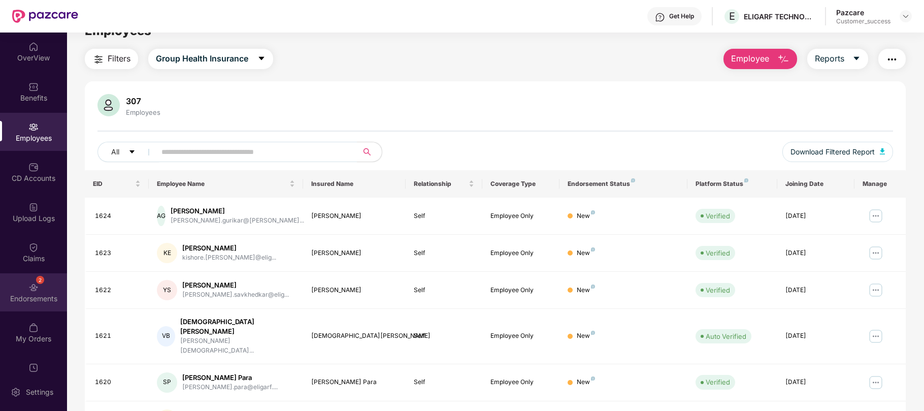
click at [37, 289] on div "2 Endorsements" at bounding box center [33, 292] width 67 height 38
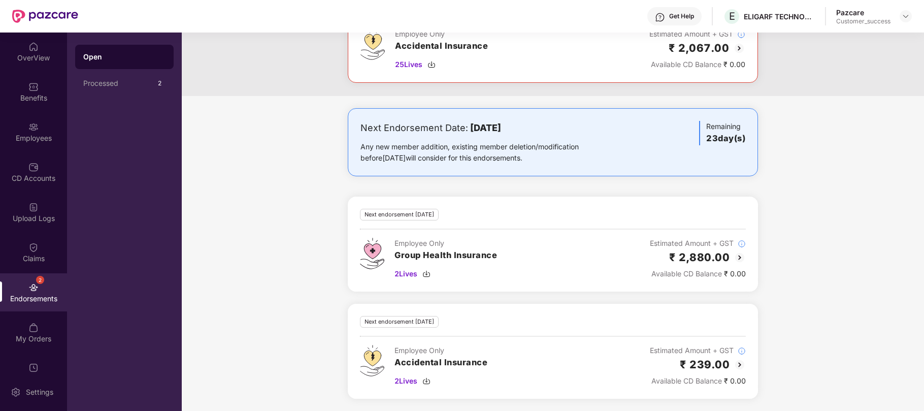
scroll to position [0, 0]
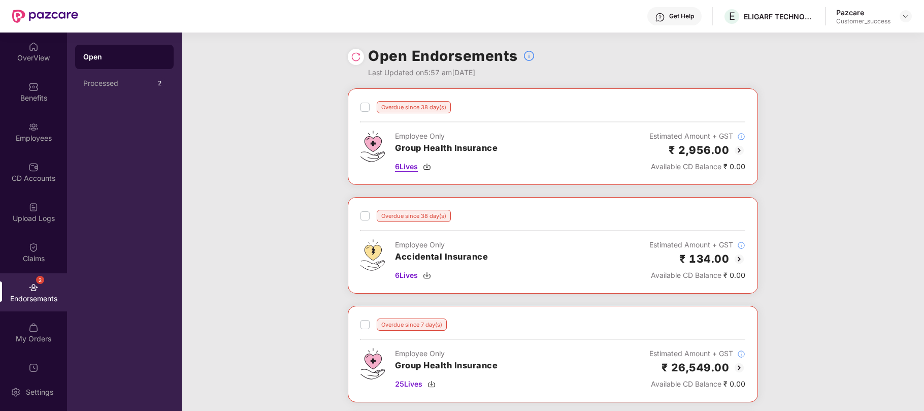
click at [407, 168] on span "6 Lives" at bounding box center [406, 166] width 23 height 11
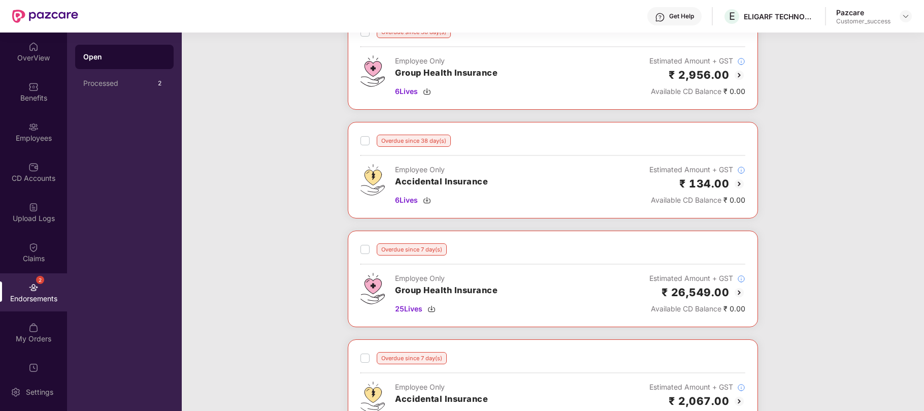
scroll to position [84, 0]
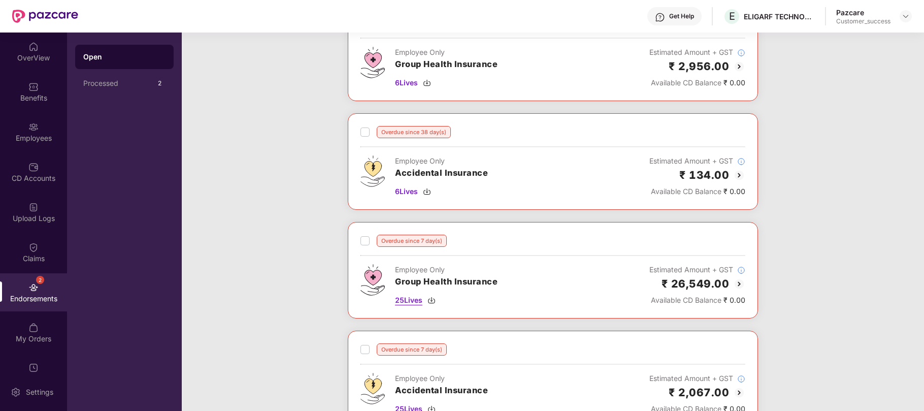
click at [415, 303] on span "25 Lives" at bounding box center [408, 300] width 27 height 11
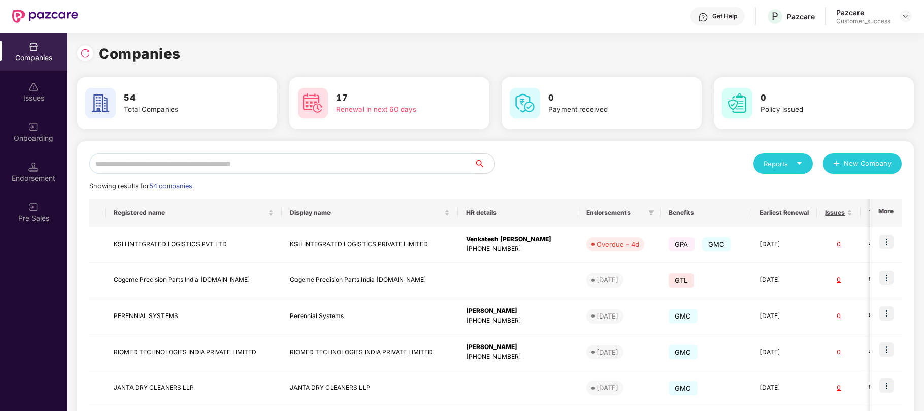
click at [177, 167] on input "text" at bounding box center [281, 163] width 385 height 20
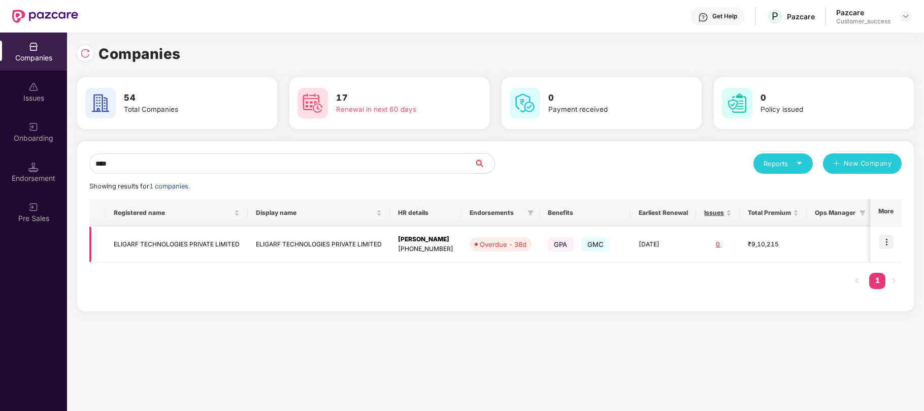
type input "****"
click at [382, 246] on td "ELIGARF TECHNOLOGIES PRIVATE LIMITED" at bounding box center [319, 244] width 142 height 36
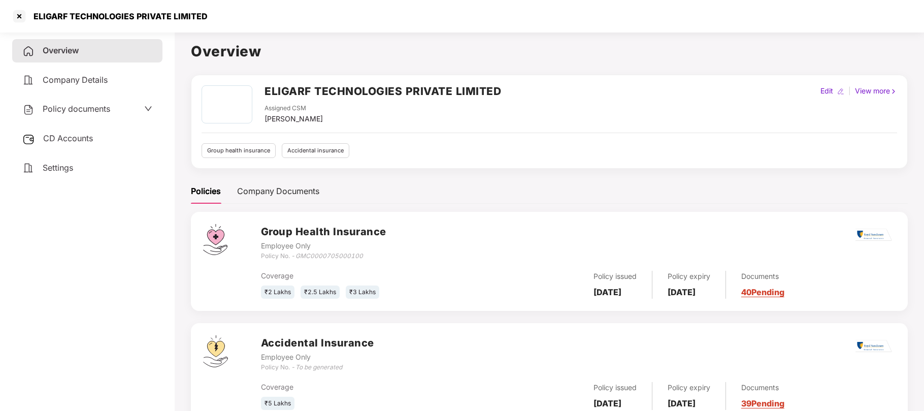
click at [78, 110] on span "Policy documents" at bounding box center [77, 109] width 68 height 10
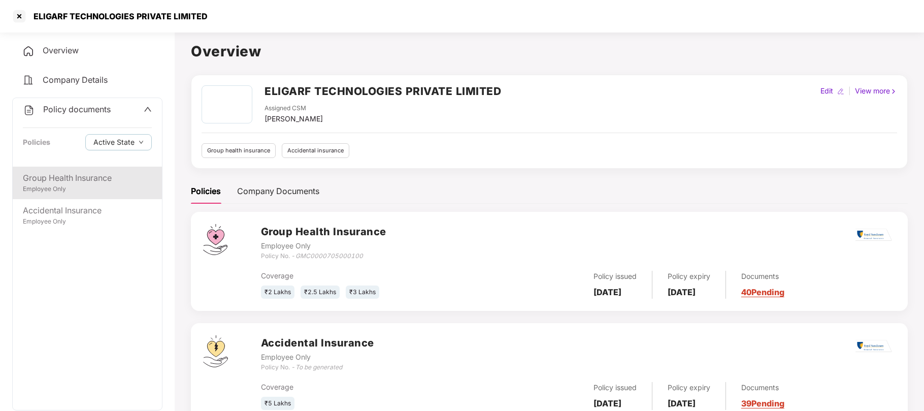
click at [58, 187] on div "Employee Only" at bounding box center [87, 189] width 129 height 10
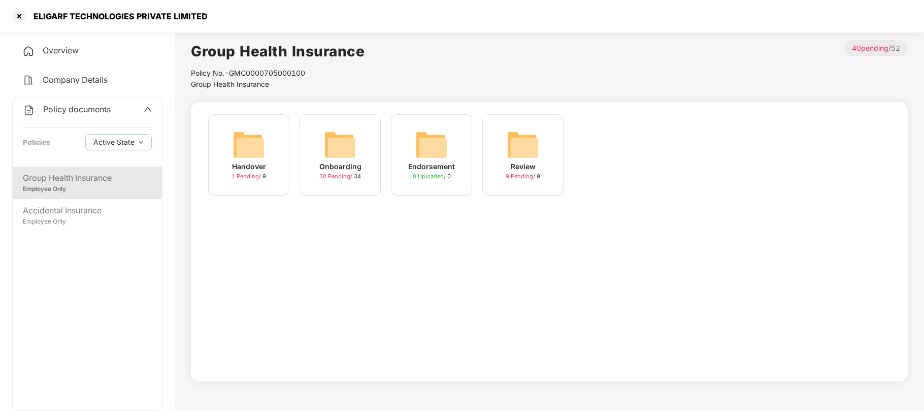
click at [339, 168] on div "Onboarding" at bounding box center [340, 166] width 42 height 11
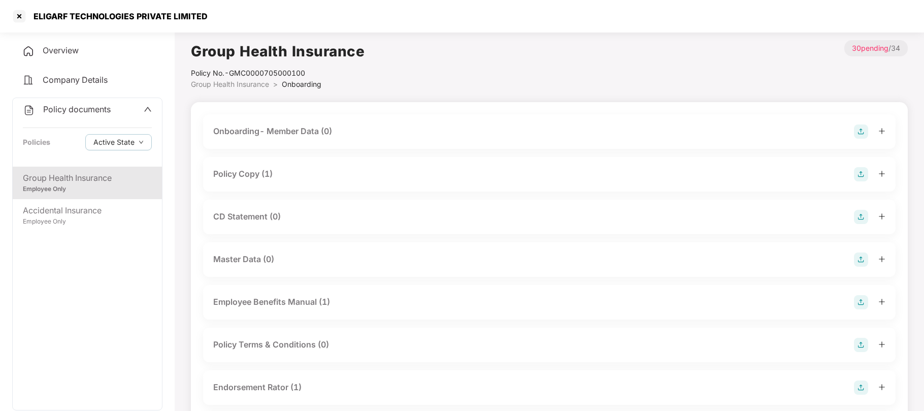
click at [251, 217] on div "CD Statement (0)" at bounding box center [247, 216] width 68 height 13
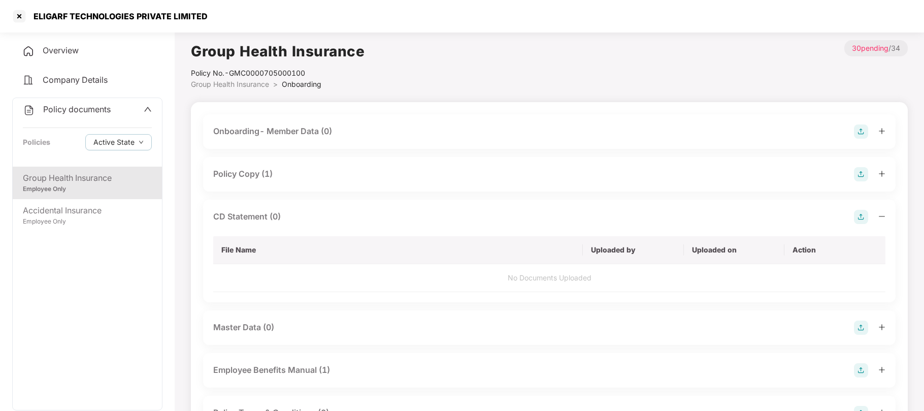
click at [861, 216] on img at bounding box center [861, 217] width 14 height 14
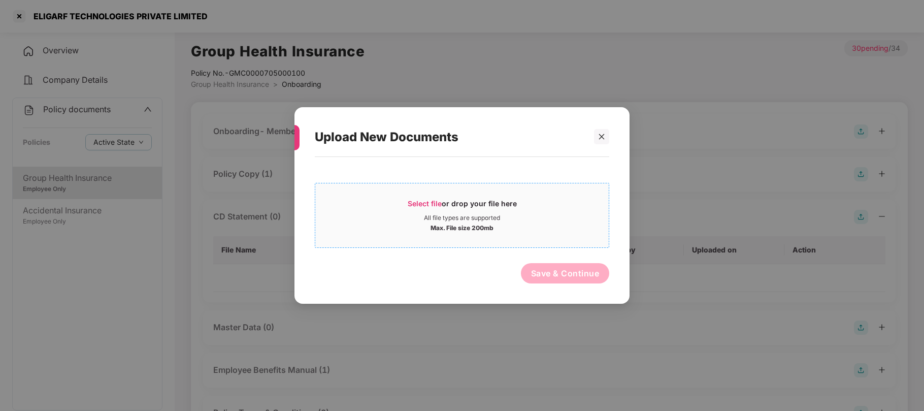
click at [411, 199] on span "Select file" at bounding box center [425, 203] width 34 height 9
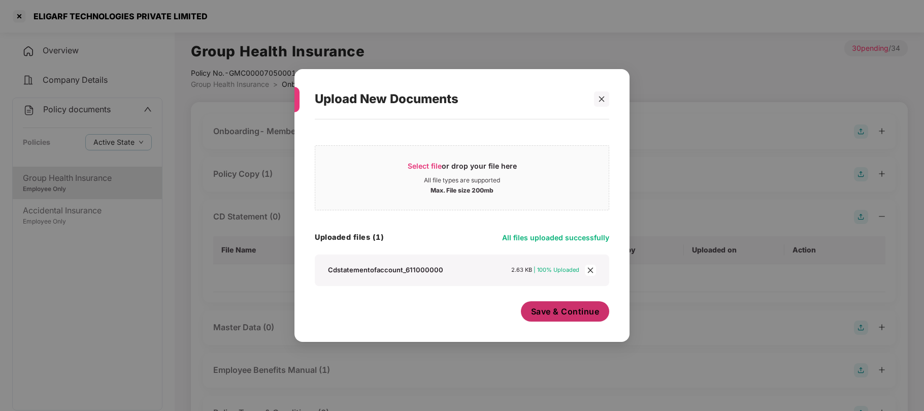
click at [553, 317] on span "Save & Continue" at bounding box center [565, 311] width 69 height 11
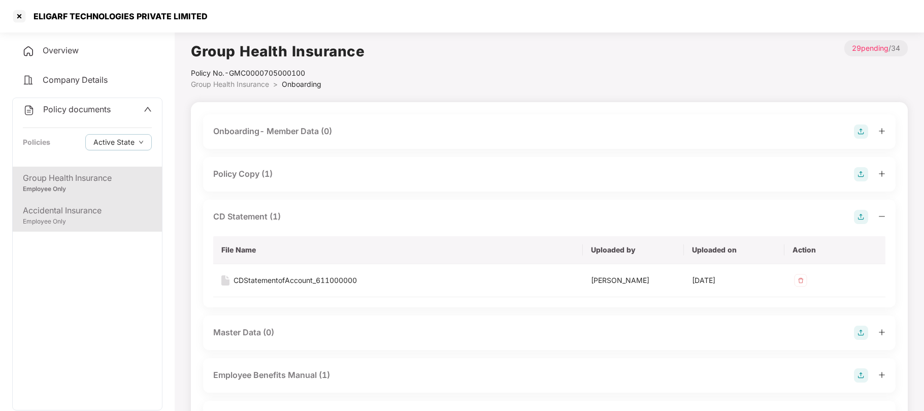
click at [86, 226] on div "Accidental Insurance Employee Only" at bounding box center [87, 215] width 149 height 32
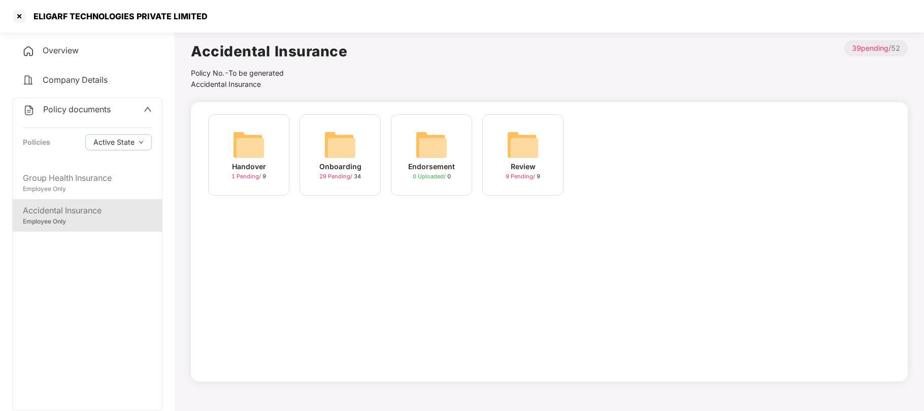
click at [346, 181] on div "29 Pending / 34" at bounding box center [340, 176] width 42 height 9
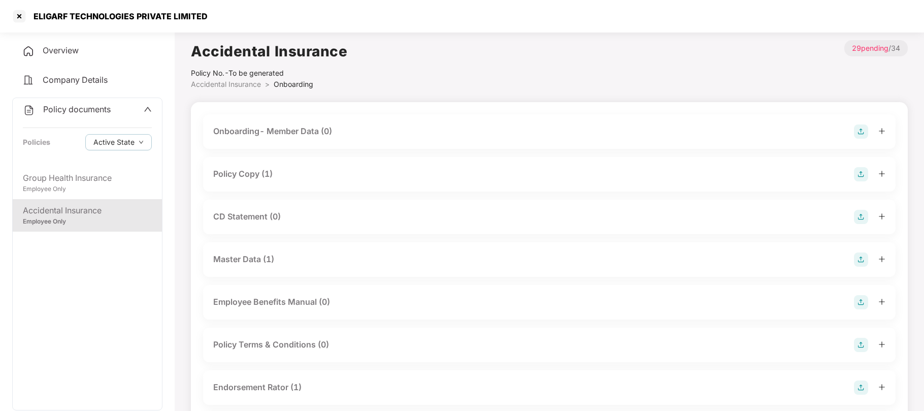
click at [253, 218] on div "CD Statement (0)" at bounding box center [247, 216] width 68 height 13
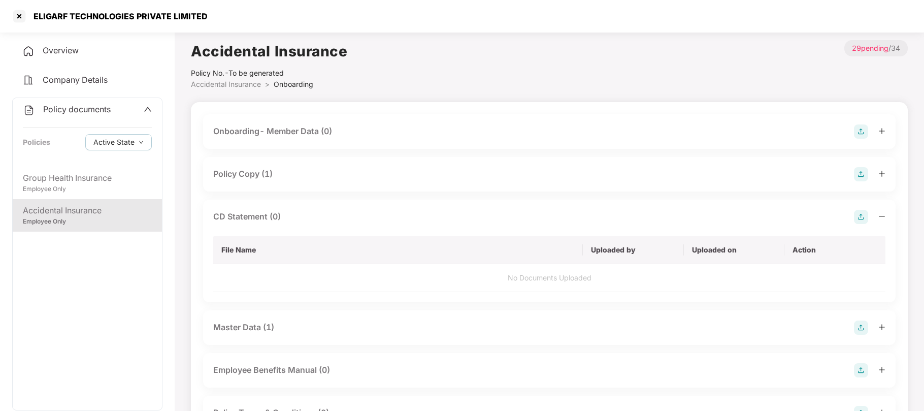
click at [861, 216] on img at bounding box center [861, 217] width 14 height 14
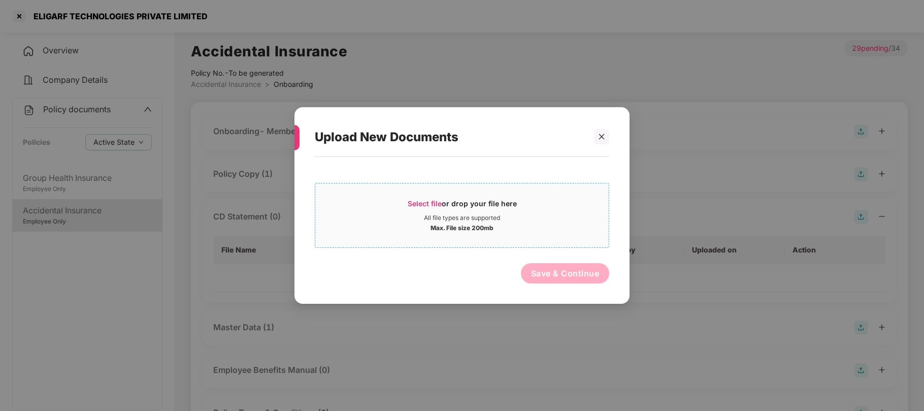
click at [431, 199] on span "Select file" at bounding box center [425, 203] width 34 height 9
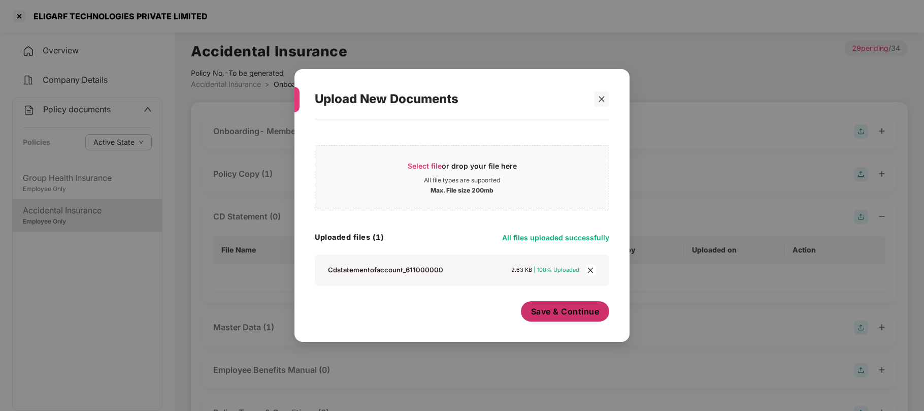
click at [569, 313] on span "Save & Continue" at bounding box center [565, 311] width 69 height 11
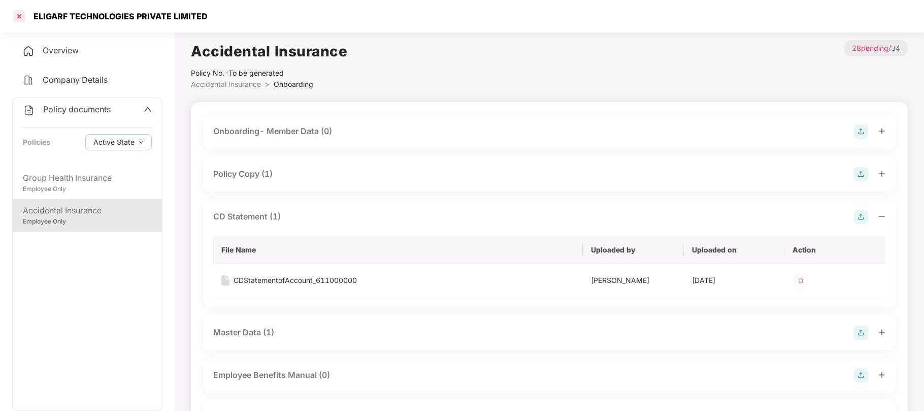
click at [15, 17] on div at bounding box center [19, 16] width 16 height 16
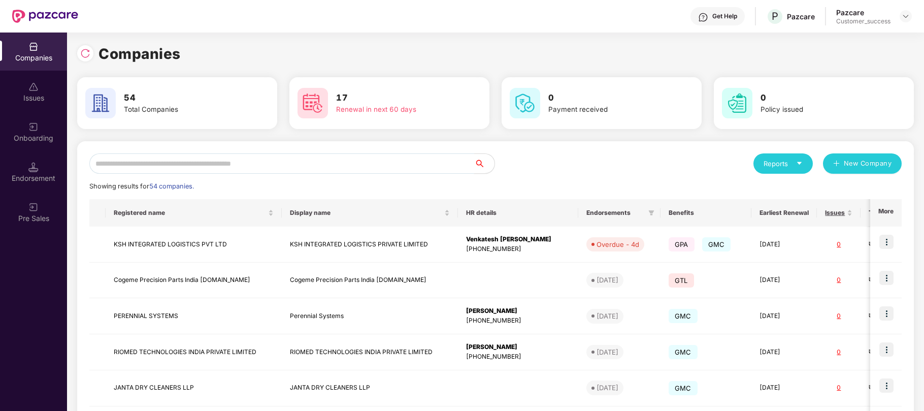
click at [236, 161] on input "text" at bounding box center [281, 163] width 385 height 20
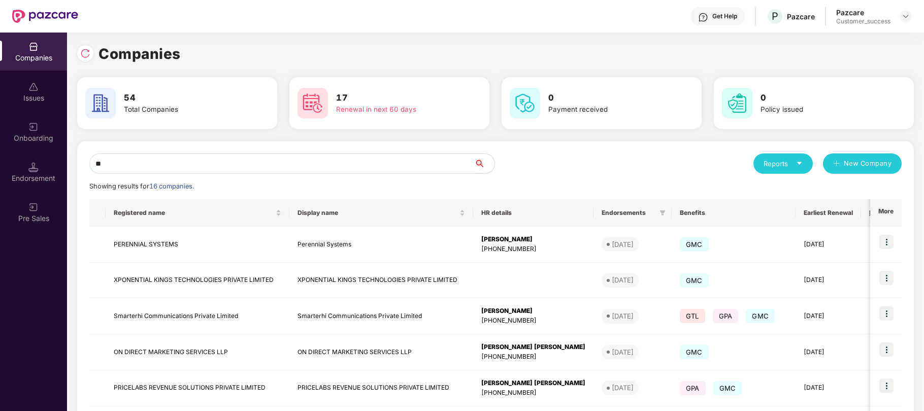
type input "*"
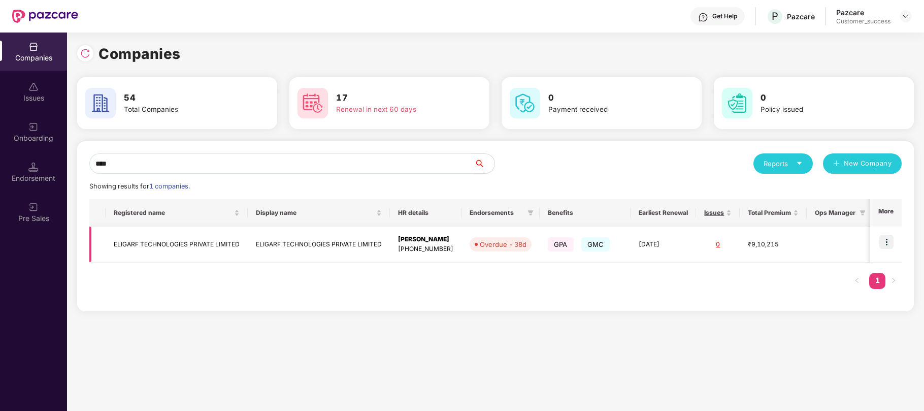
type input "****"
click at [886, 246] on img at bounding box center [887, 242] width 14 height 14
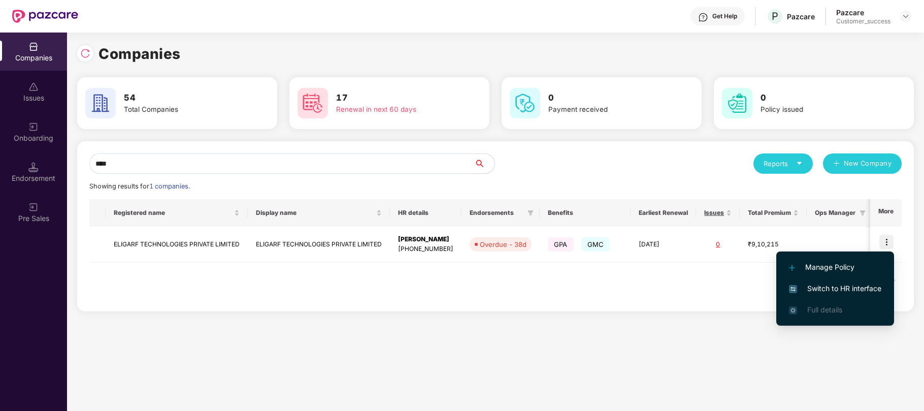
click at [831, 286] on span "Switch to HR interface" at bounding box center [835, 288] width 92 height 11
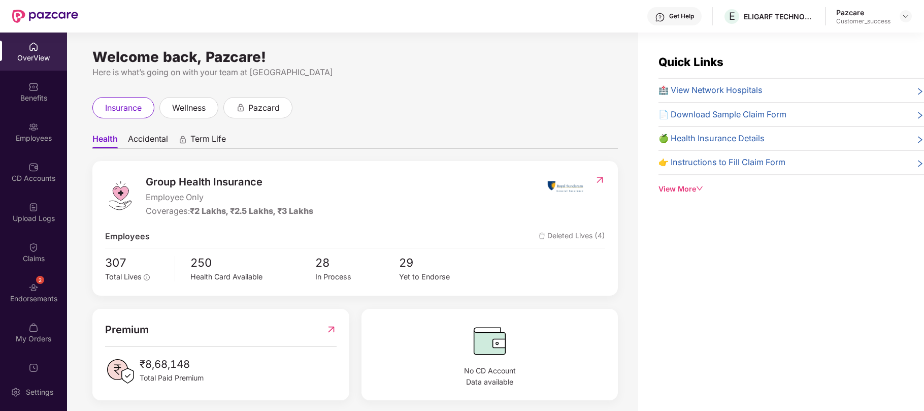
click at [37, 297] on div "Endorsements" at bounding box center [33, 299] width 67 height 10
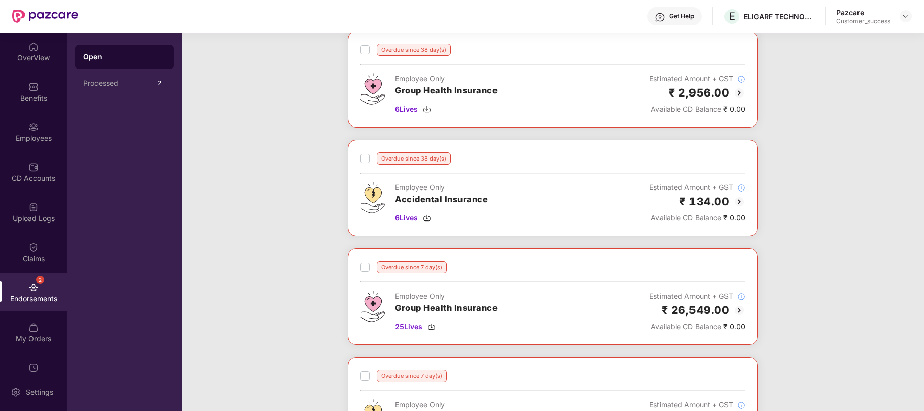
scroll to position [0, 0]
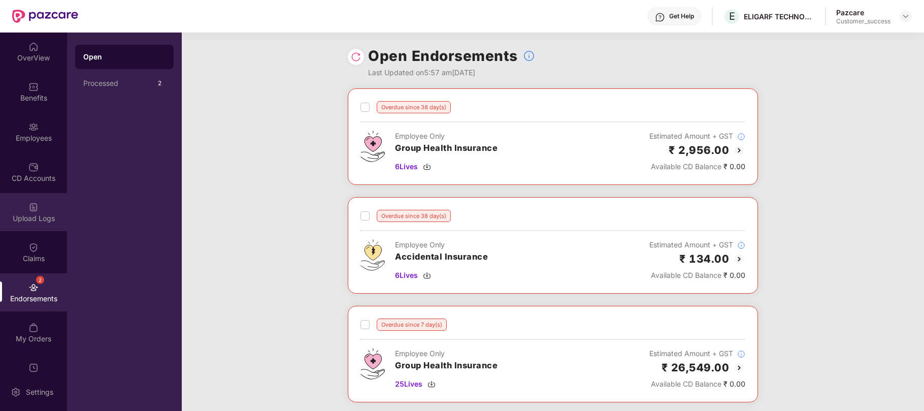
click at [18, 219] on div "Upload Logs" at bounding box center [33, 218] width 67 height 10
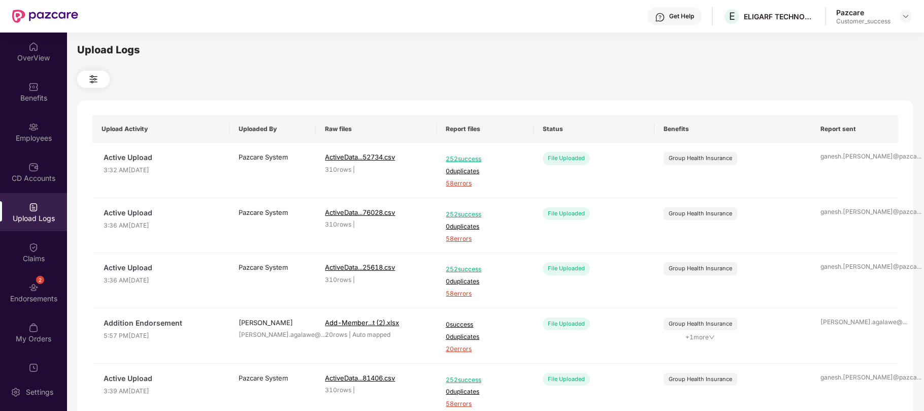
scroll to position [1, 0]
click at [464, 348] on span "20 errors" at bounding box center [485, 349] width 78 height 10
click at [35, 135] on div "Employees" at bounding box center [33, 138] width 67 height 10
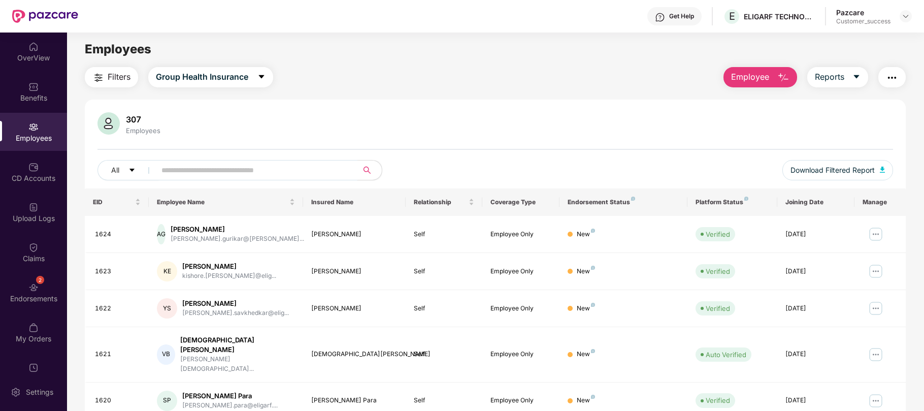
click at [220, 175] on input "text" at bounding box center [252, 169] width 182 height 15
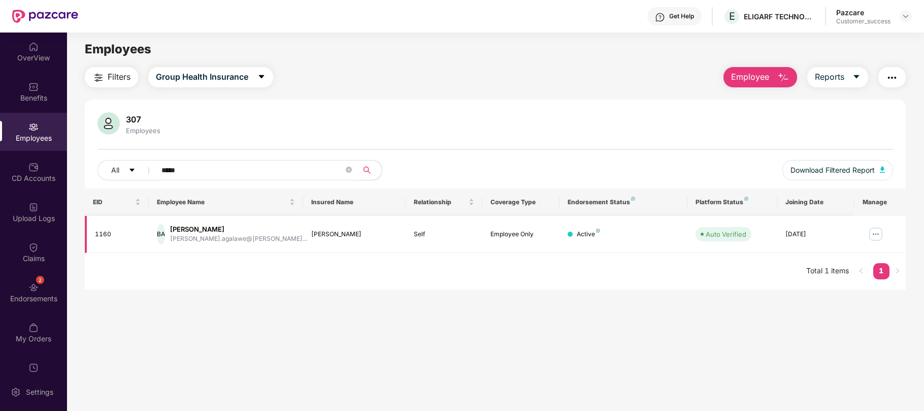
type input "*****"
click at [878, 226] on img at bounding box center [876, 234] width 16 height 16
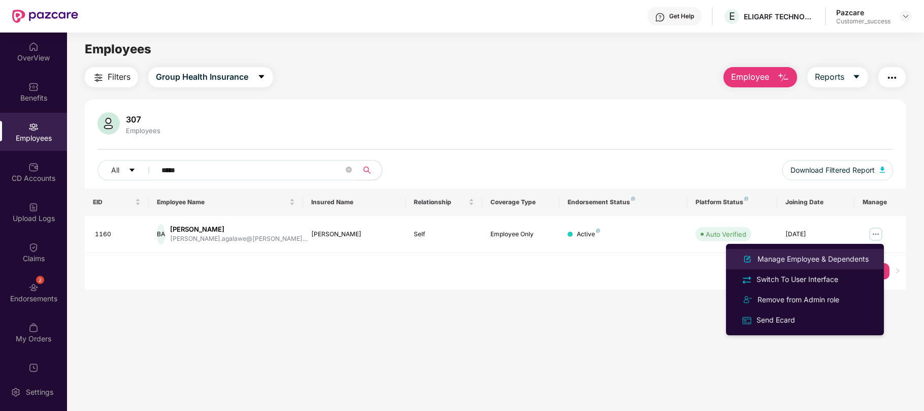
click at [801, 260] on div "Manage Employee & Dependents" at bounding box center [813, 258] width 115 height 11
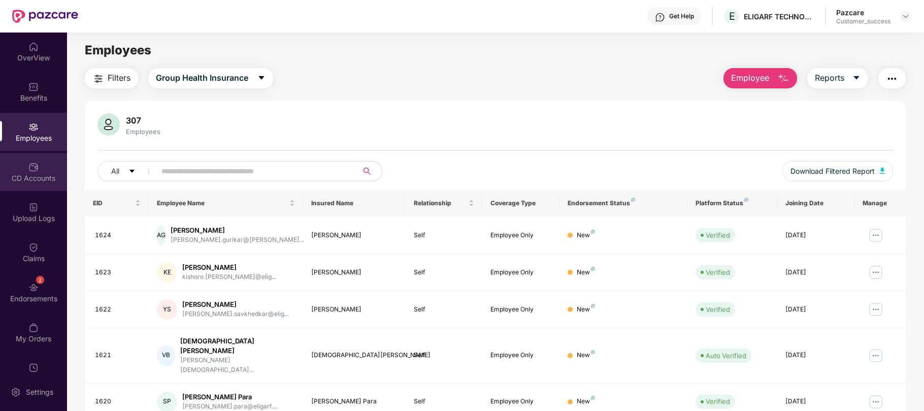
click at [39, 177] on div "CD Accounts" at bounding box center [33, 178] width 67 height 10
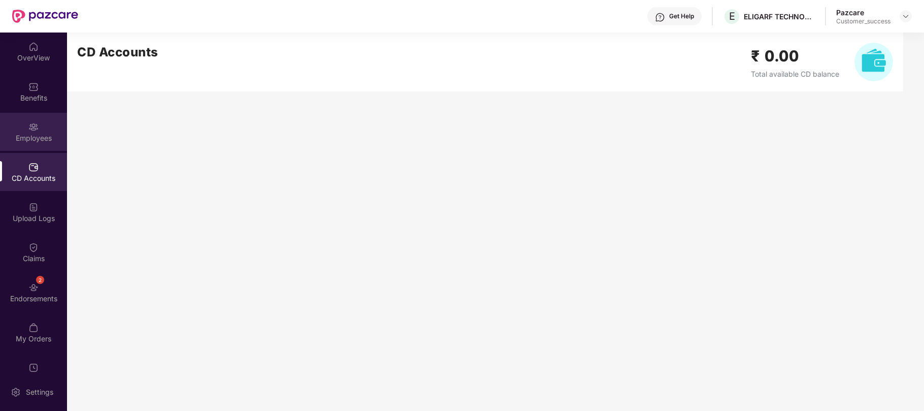
click at [29, 125] on img at bounding box center [33, 127] width 10 height 10
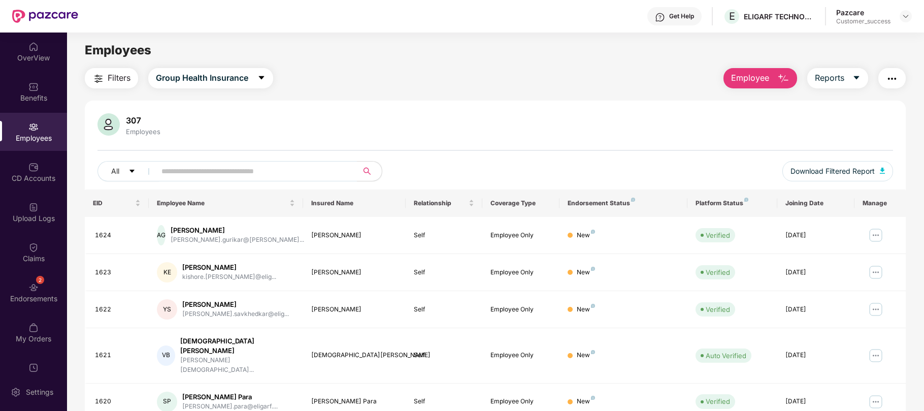
click at [750, 84] on button "Employee" at bounding box center [761, 78] width 74 height 20
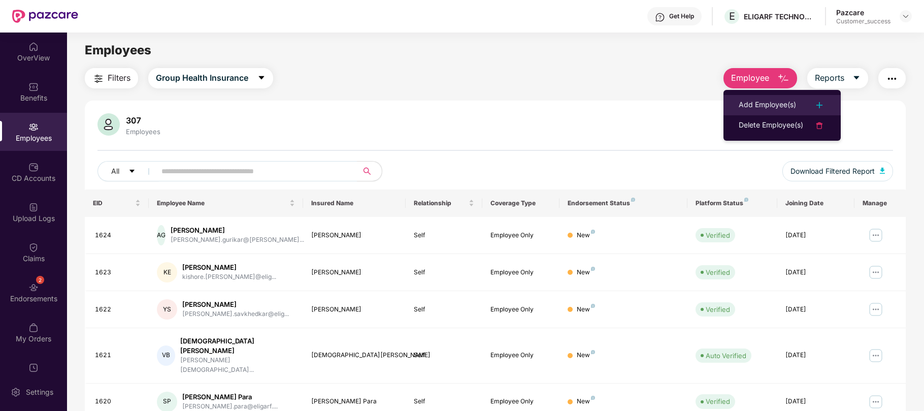
click at [766, 103] on div "Add Employee(s)" at bounding box center [767, 105] width 57 height 12
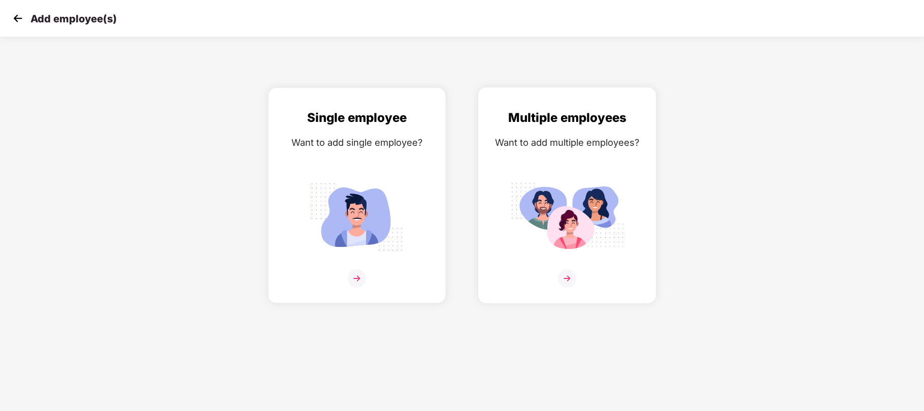
click at [526, 191] on img at bounding box center [567, 216] width 114 height 79
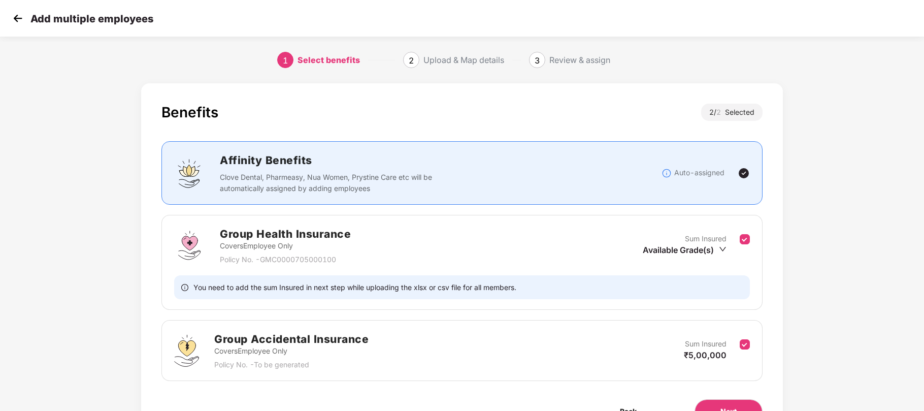
scroll to position [59, 0]
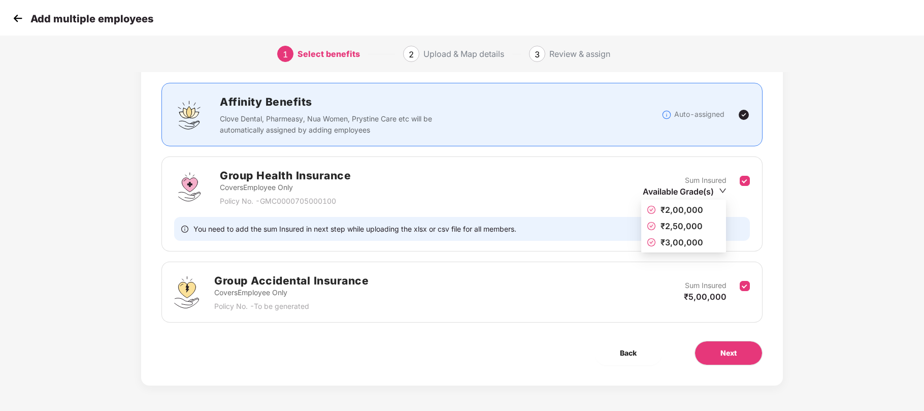
click at [721, 189] on icon "down" at bounding box center [723, 191] width 8 height 8
click at [756, 207] on div "Group Health Insurance Covers Employee Only Policy No. - GMC0000705000100 Sum I…" at bounding box center [461, 203] width 601 height 95
click at [726, 359] on button "Next" at bounding box center [729, 353] width 68 height 24
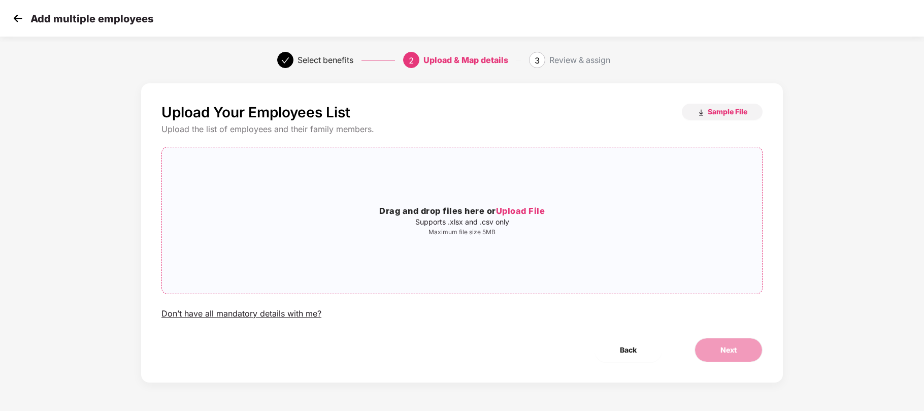
click at [521, 213] on span "Upload File" at bounding box center [520, 211] width 49 height 10
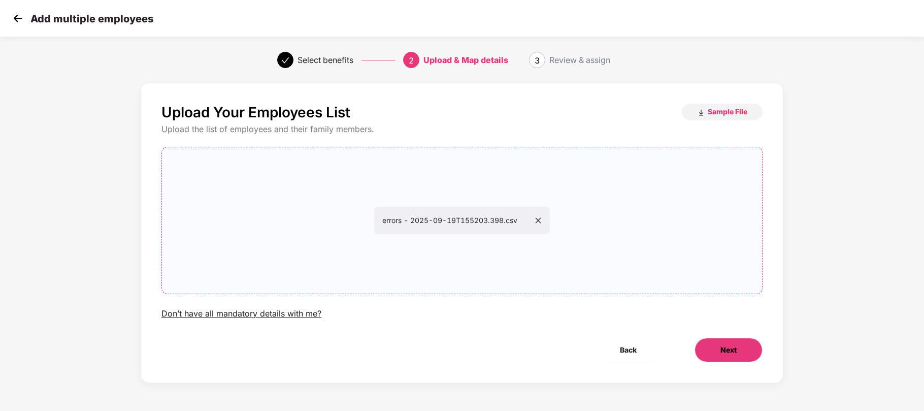
click at [711, 355] on button "Next" at bounding box center [729, 350] width 68 height 24
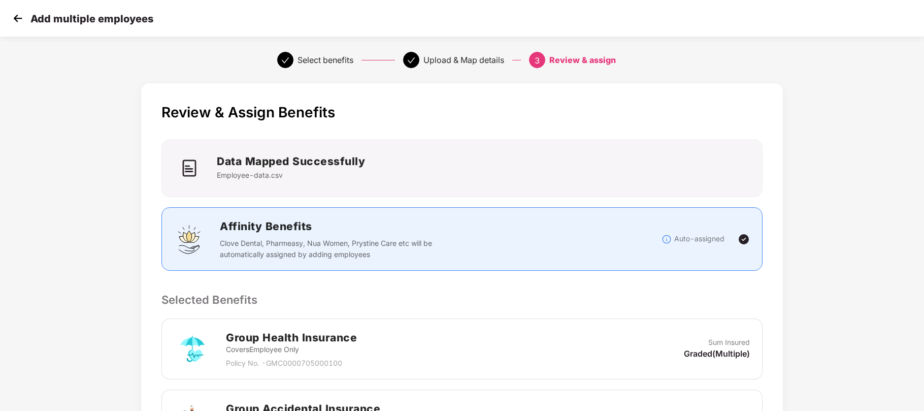
scroll to position [228, 0]
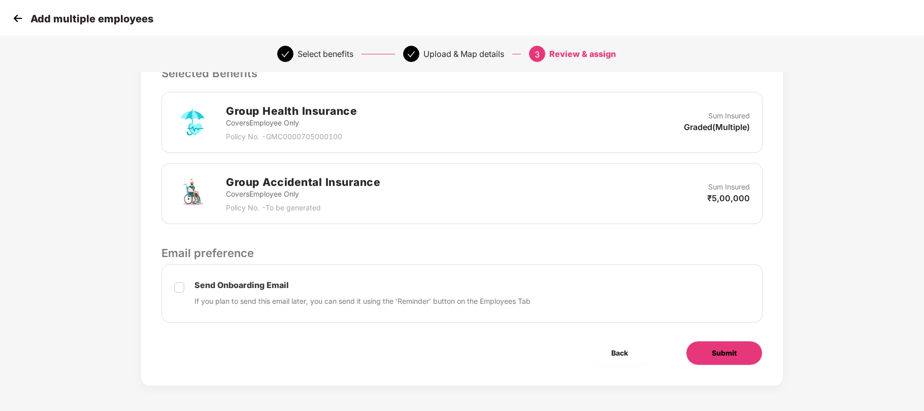
click at [699, 342] on button "Submit" at bounding box center [724, 353] width 77 height 24
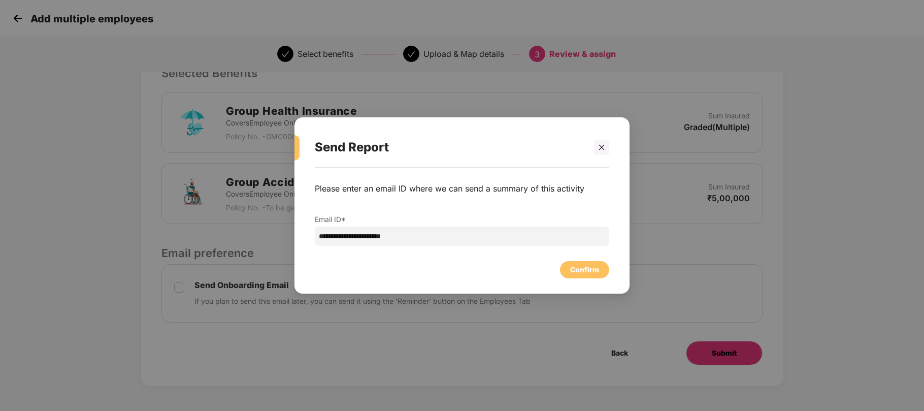
scroll to position [0, 0]
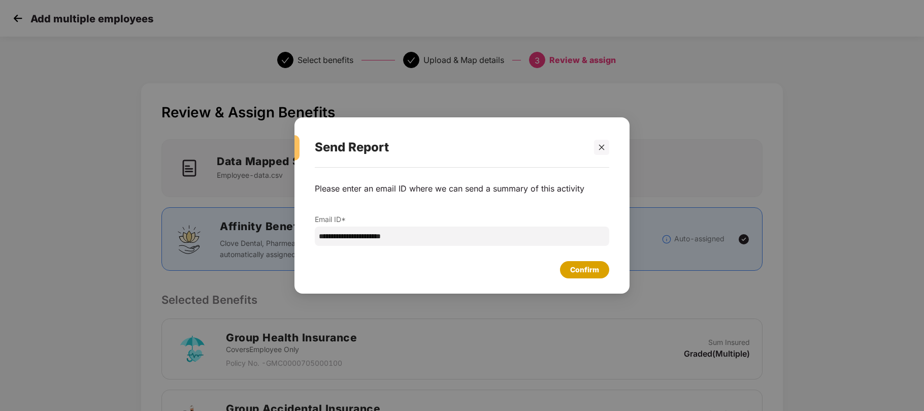
click at [606, 270] on div "Confirm" at bounding box center [584, 269] width 49 height 17
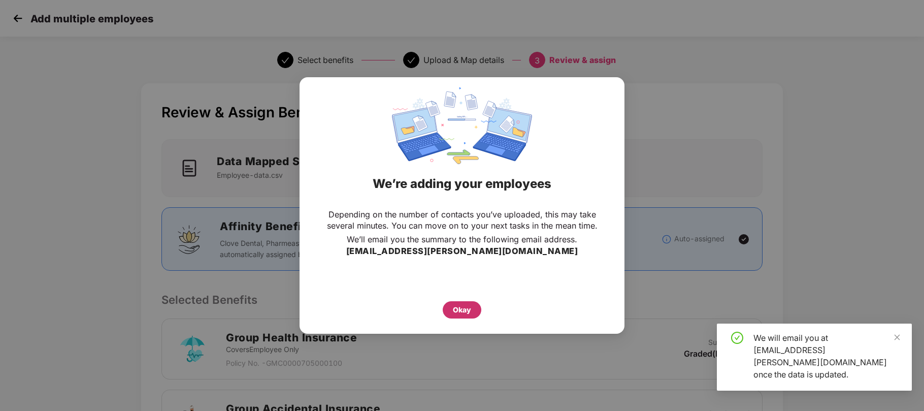
click at [470, 303] on div "Okay" at bounding box center [462, 309] width 39 height 17
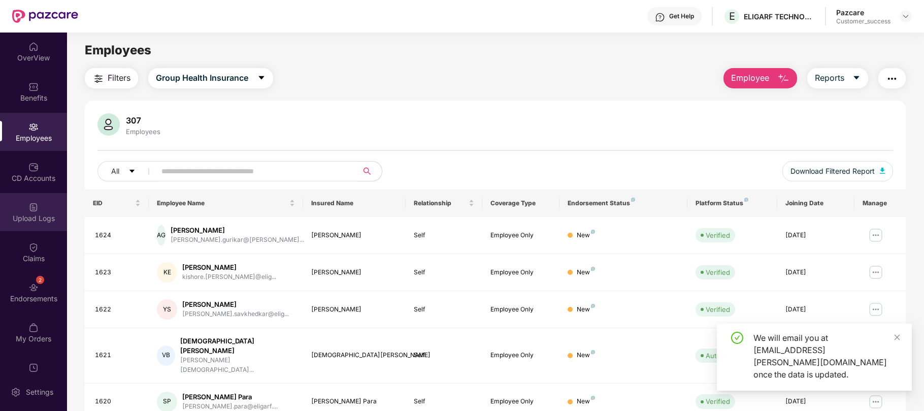
click at [28, 208] on img at bounding box center [33, 207] width 10 height 10
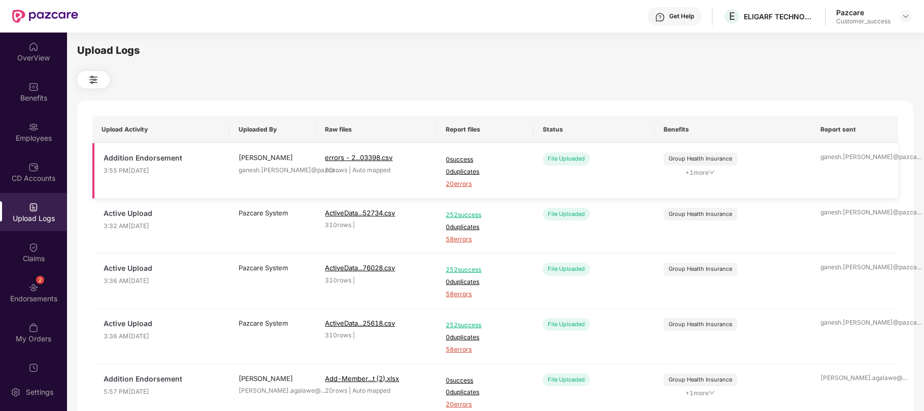
click at [463, 181] on span "20 errors" at bounding box center [485, 184] width 78 height 10
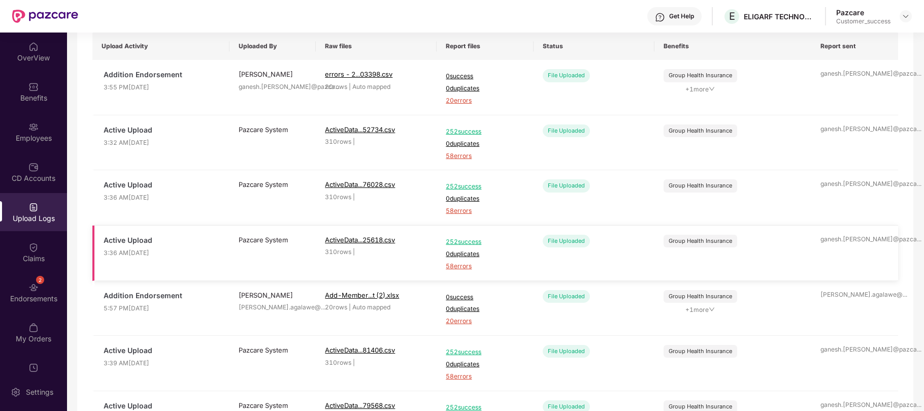
scroll to position [84, 0]
click at [456, 322] on span "20 errors" at bounding box center [485, 320] width 78 height 10
click at [31, 127] on img at bounding box center [33, 127] width 10 height 10
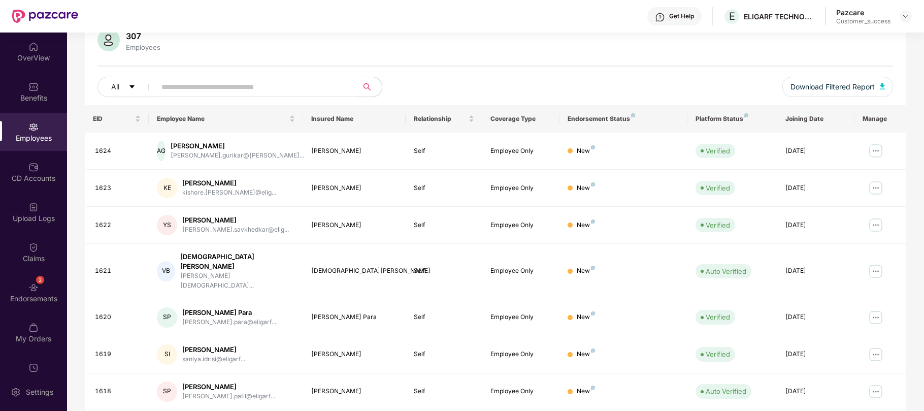
scroll to position [0, 0]
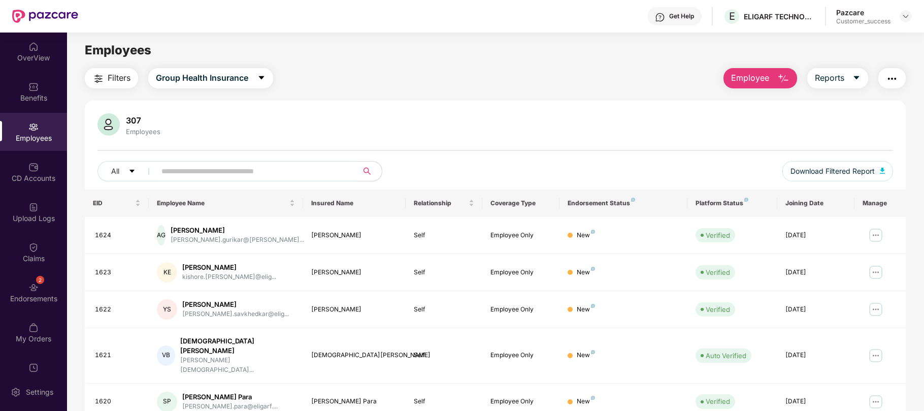
click at [740, 77] on span "Employee" at bounding box center [750, 78] width 38 height 13
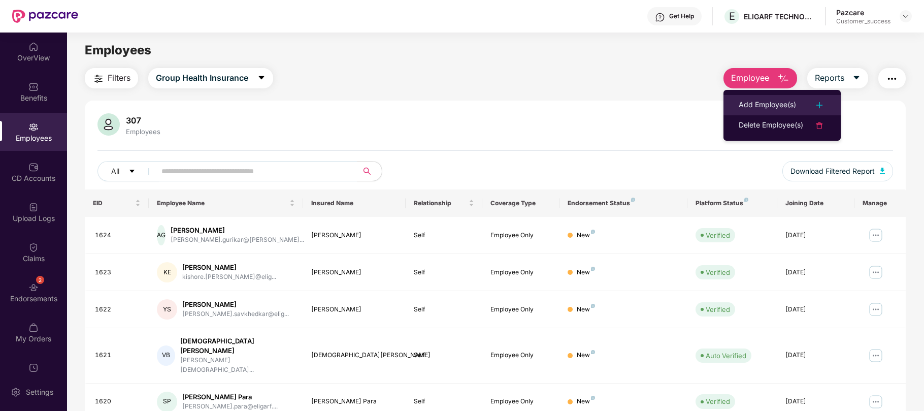
click at [771, 107] on div "Add Employee(s)" at bounding box center [767, 105] width 57 height 12
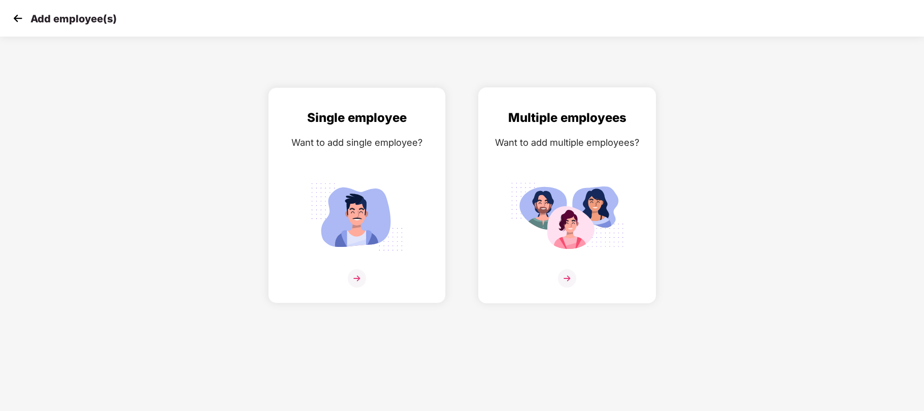
click at [560, 208] on img at bounding box center [567, 216] width 114 height 79
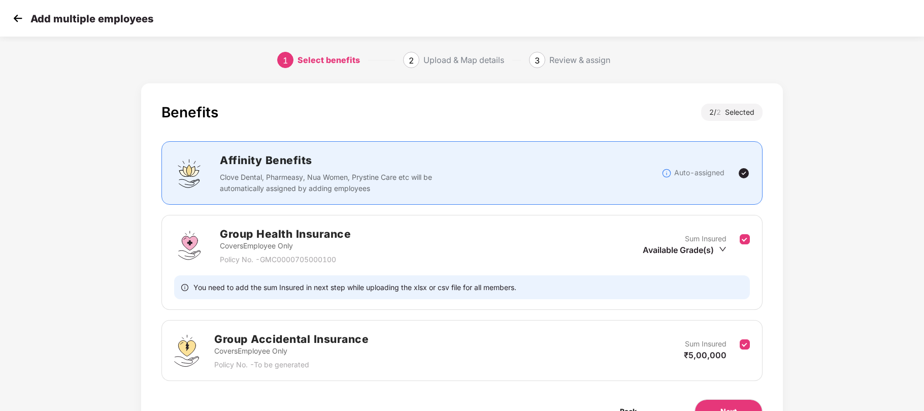
scroll to position [59, 0]
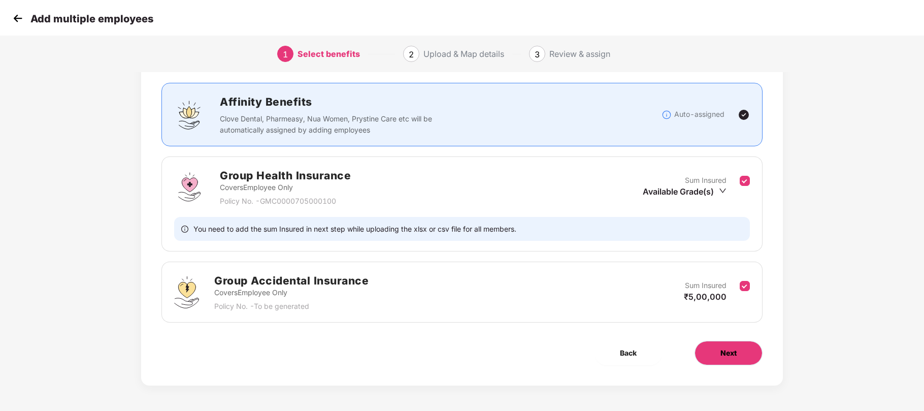
click at [737, 352] on button "Next" at bounding box center [729, 353] width 68 height 24
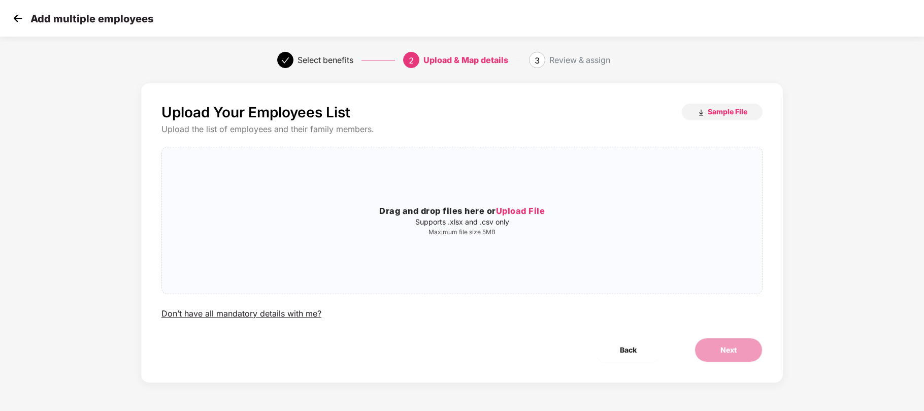
scroll to position [0, 0]
click at [533, 212] on span "Upload File" at bounding box center [520, 211] width 49 height 10
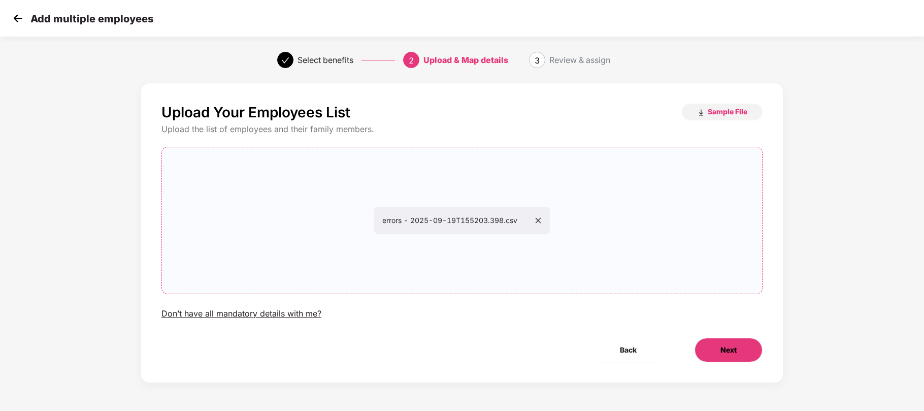
click at [718, 348] on button "Next" at bounding box center [729, 350] width 68 height 24
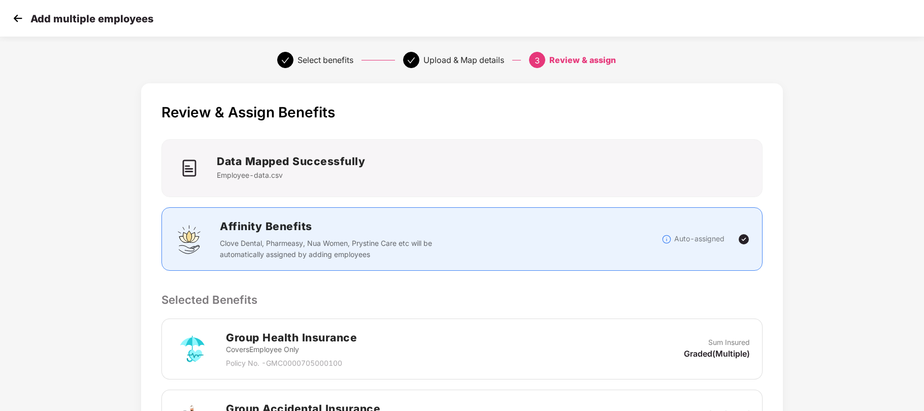
scroll to position [228, 0]
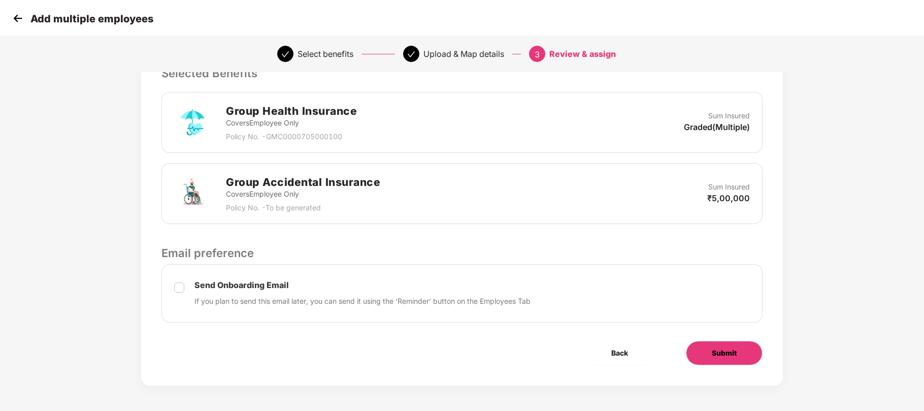
click at [717, 356] on span "Submit" at bounding box center [724, 352] width 25 height 11
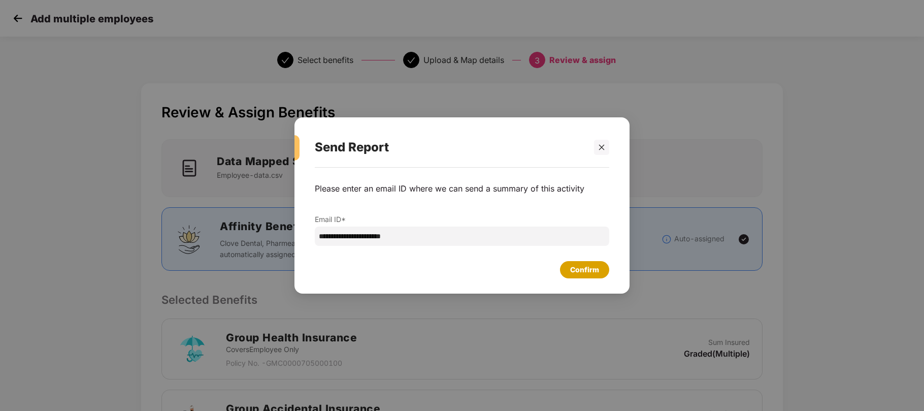
click at [581, 270] on div "Confirm" at bounding box center [584, 269] width 29 height 11
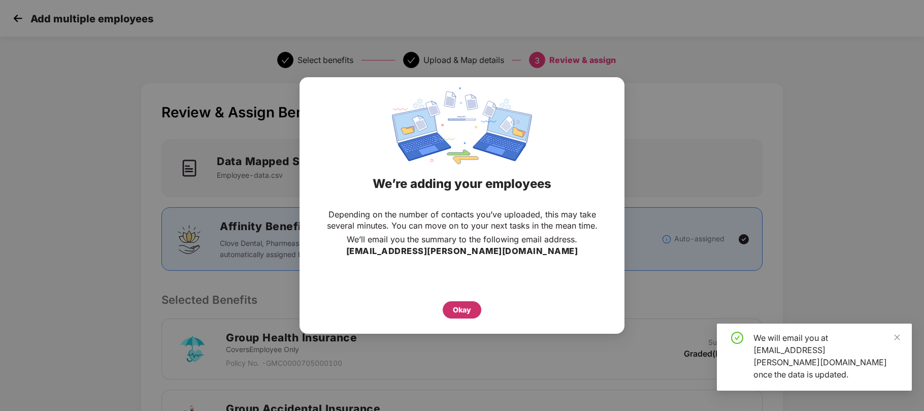
click at [463, 309] on div "Okay" at bounding box center [462, 309] width 18 height 11
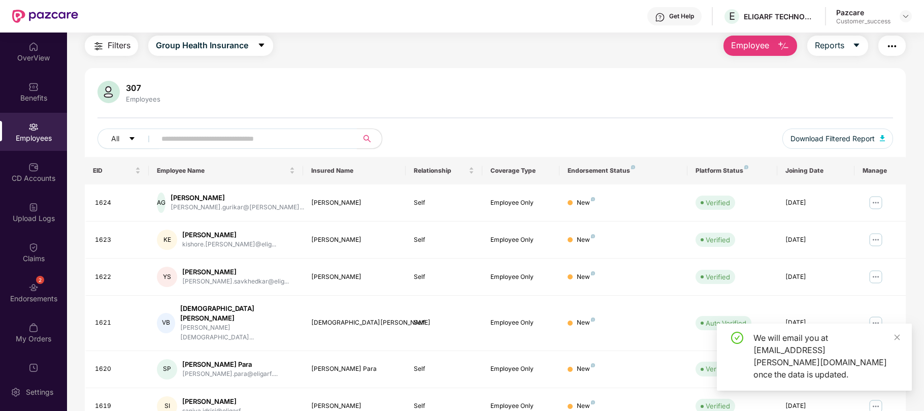
scroll to position [109, 0]
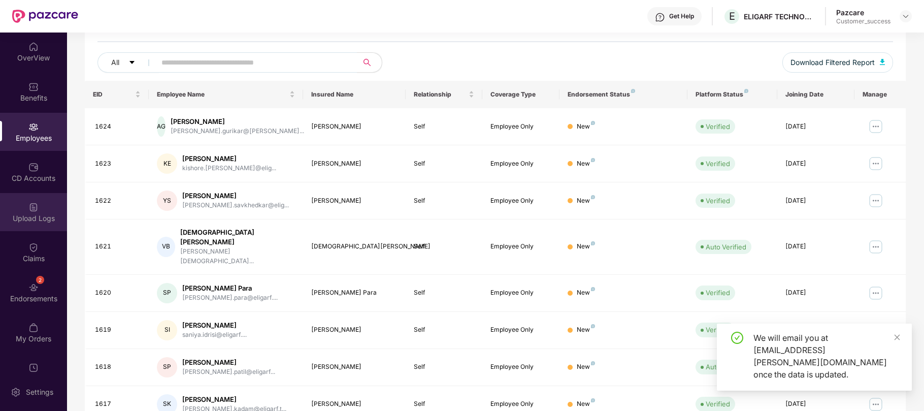
click at [30, 213] on div "Upload Logs" at bounding box center [33, 218] width 67 height 10
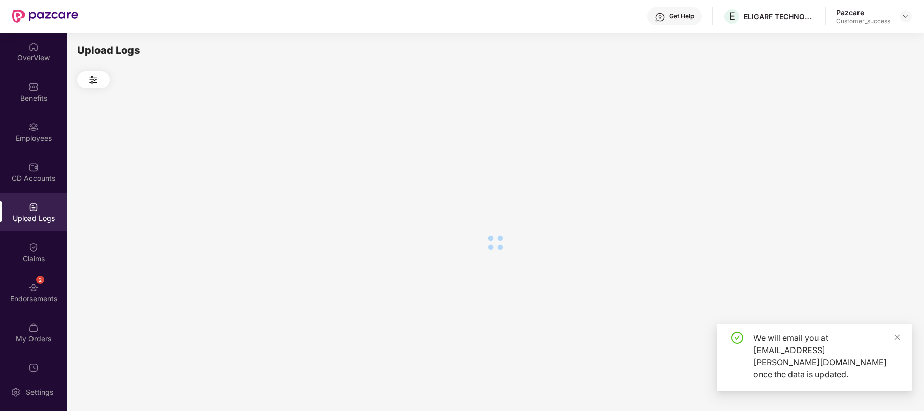
scroll to position [0, 0]
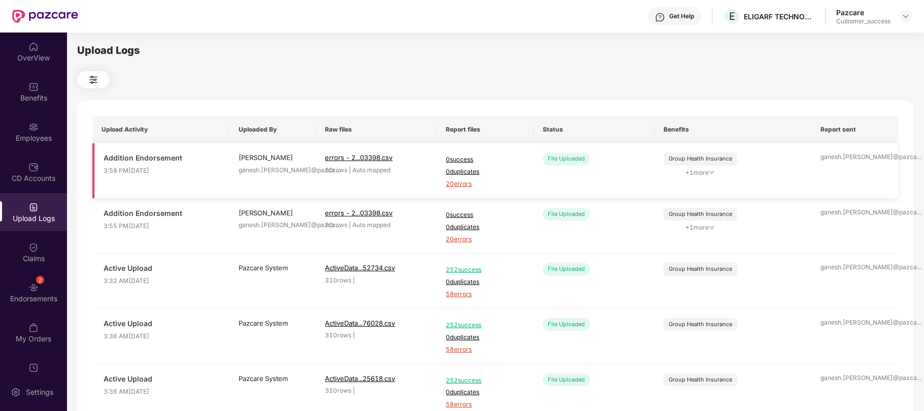
click at [461, 185] on span "20 errors" at bounding box center [485, 184] width 78 height 10
click at [25, 121] on div "Employees" at bounding box center [33, 132] width 67 height 38
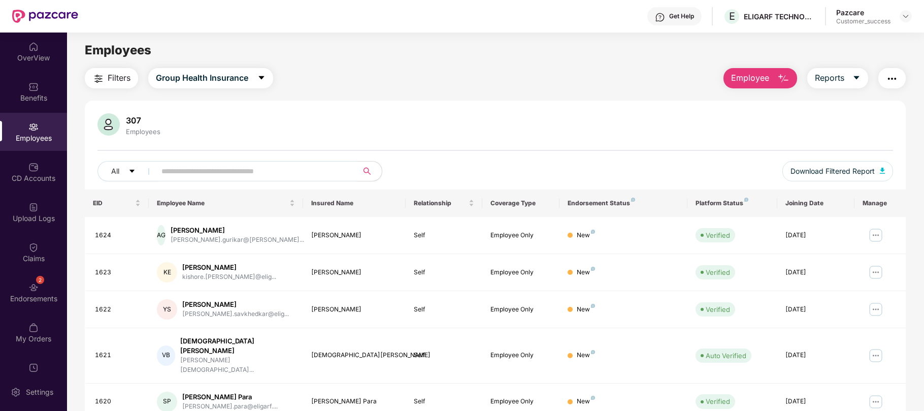
click at [768, 90] on div "Filters Group Health Insurance Employee Reports 307 Employees All Download Filt…" at bounding box center [495, 359] width 821 height 583
click at [762, 77] on span "Employee" at bounding box center [750, 78] width 38 height 13
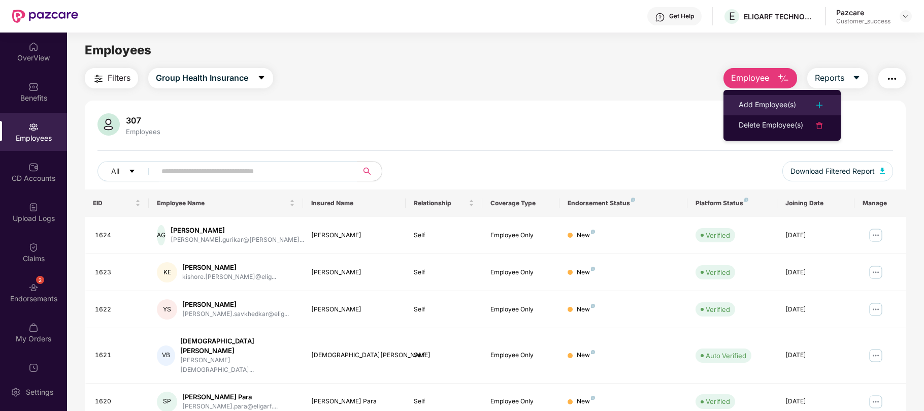
click at [749, 100] on div "Add Employee(s)" at bounding box center [767, 105] width 57 height 12
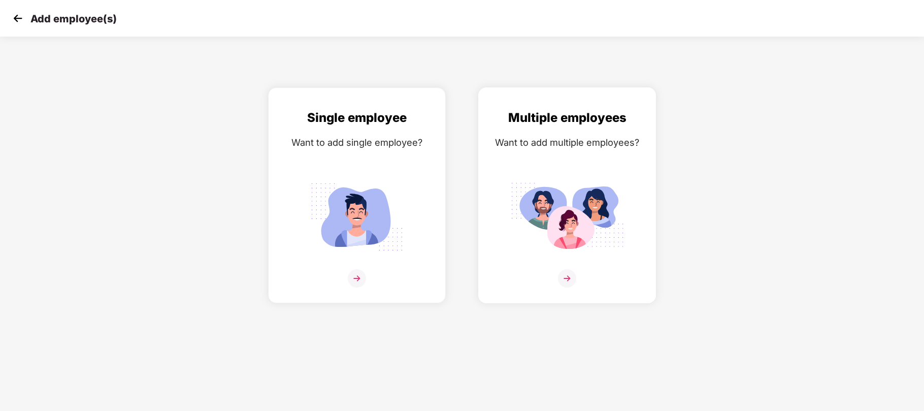
click at [559, 204] on img at bounding box center [567, 216] width 114 height 79
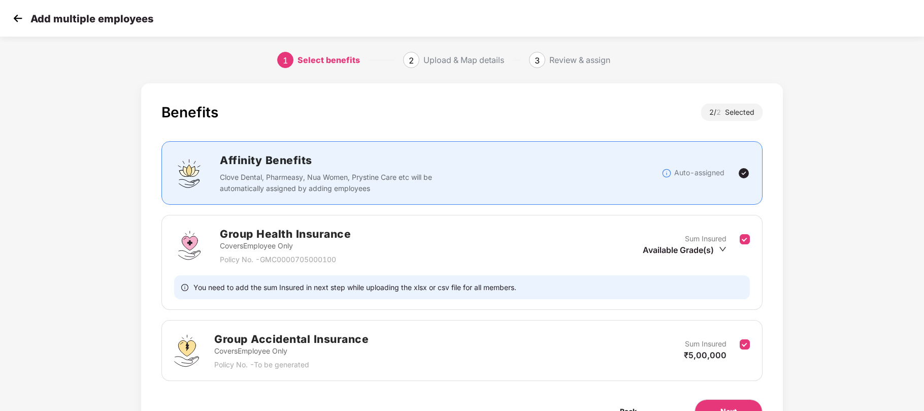
scroll to position [59, 0]
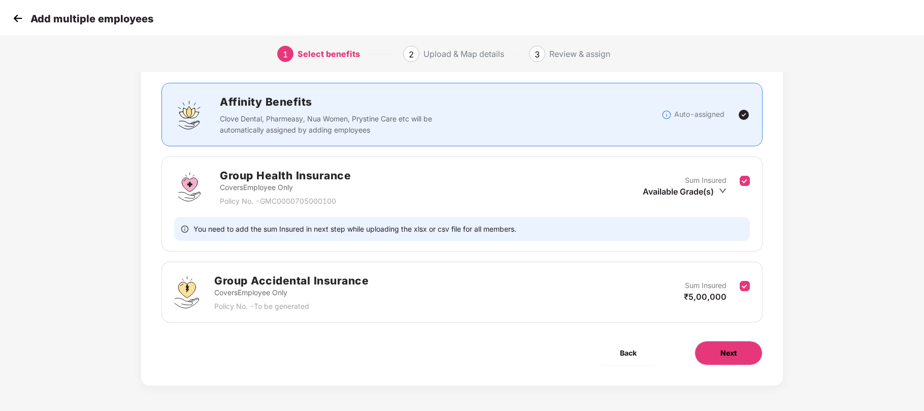
click at [709, 352] on button "Next" at bounding box center [729, 353] width 68 height 24
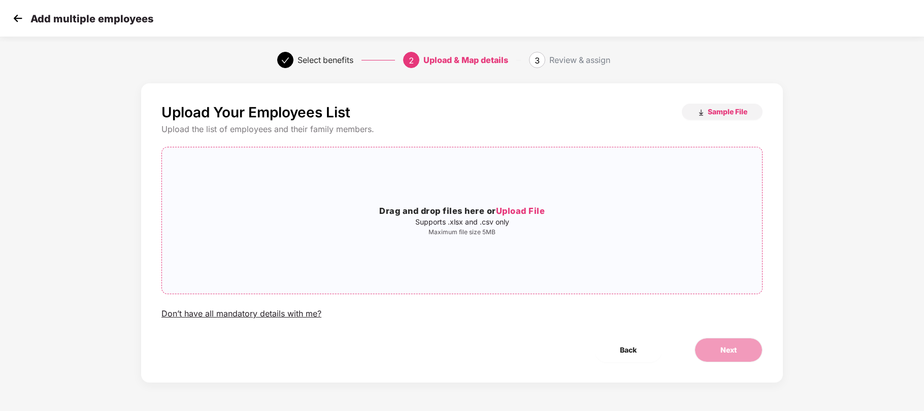
click at [508, 210] on span "Upload File" at bounding box center [520, 211] width 49 height 10
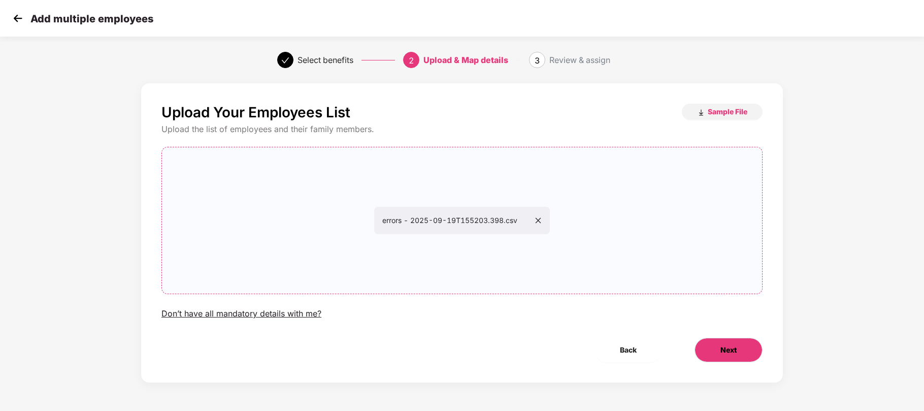
click at [729, 352] on span "Next" at bounding box center [729, 349] width 16 height 11
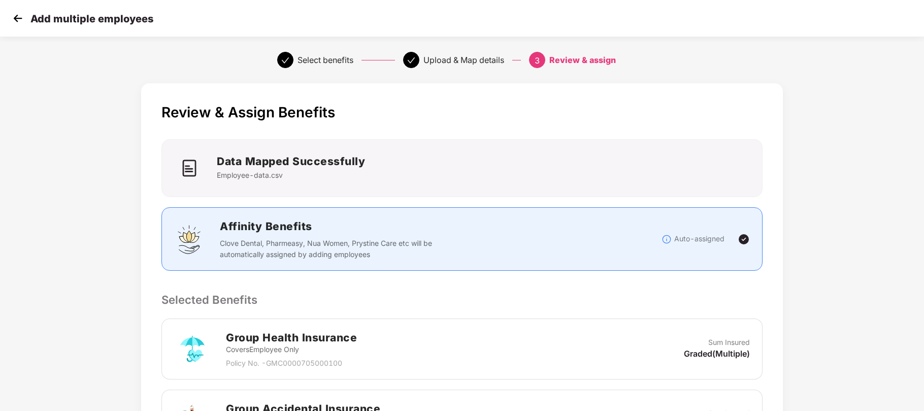
scroll to position [228, 0]
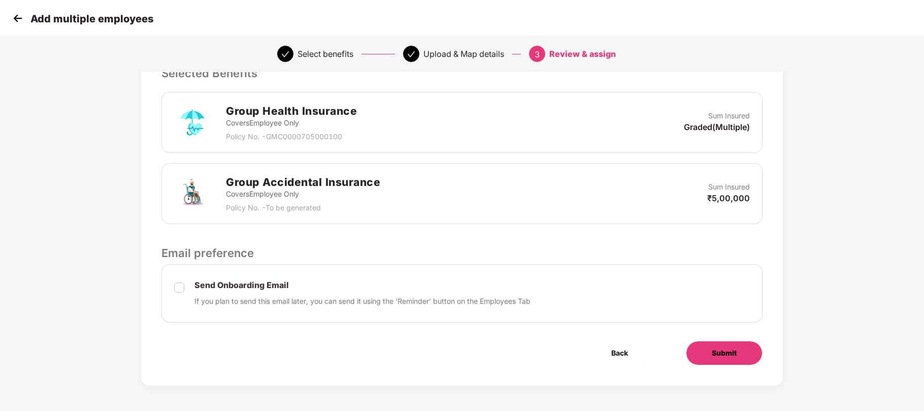
click at [750, 346] on button "Submit" at bounding box center [724, 353] width 77 height 24
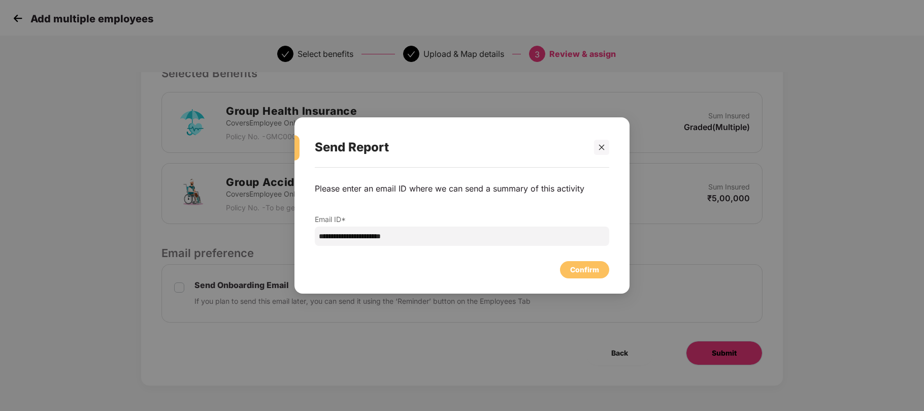
scroll to position [0, 0]
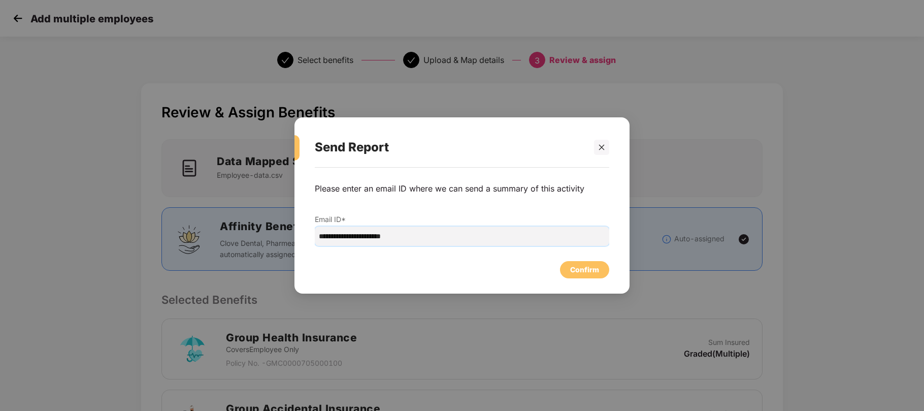
drag, startPoint x: 750, startPoint y: 346, endPoint x: 488, endPoint y: 234, distance: 285.1
click at [488, 234] on input "**********" at bounding box center [462, 235] width 295 height 19
click at [581, 270] on div "Confirm" at bounding box center [584, 269] width 29 height 11
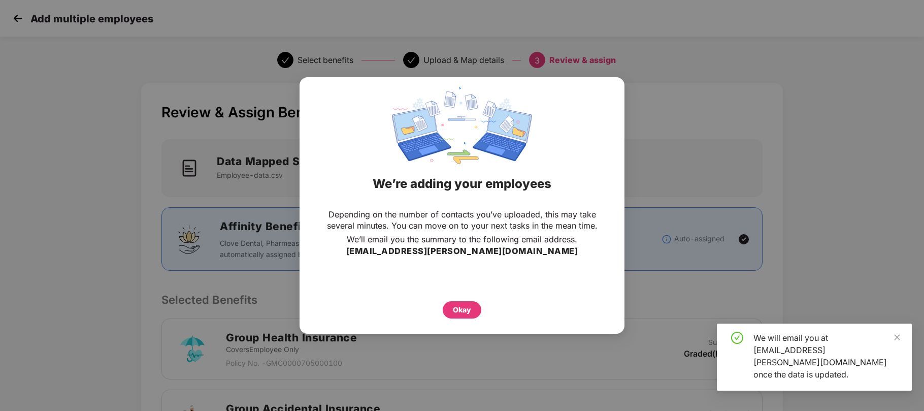
click at [466, 300] on div "Okay" at bounding box center [462, 307] width 284 height 22
click at [462, 308] on div "Okay" at bounding box center [462, 309] width 18 height 11
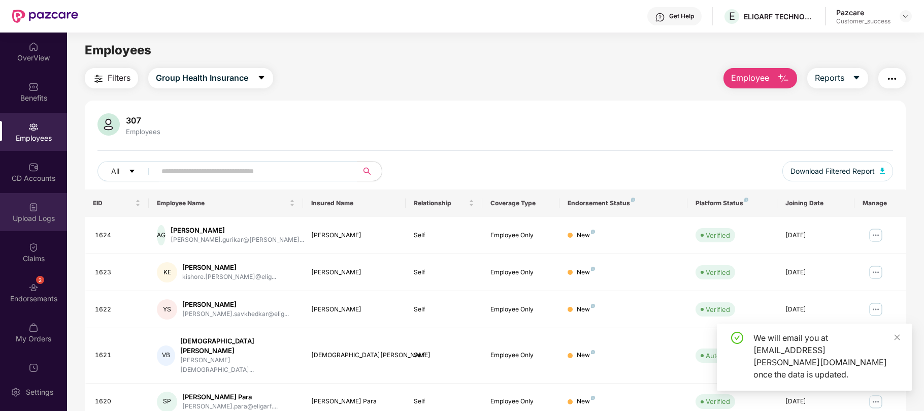
click at [33, 208] on img at bounding box center [33, 207] width 10 height 10
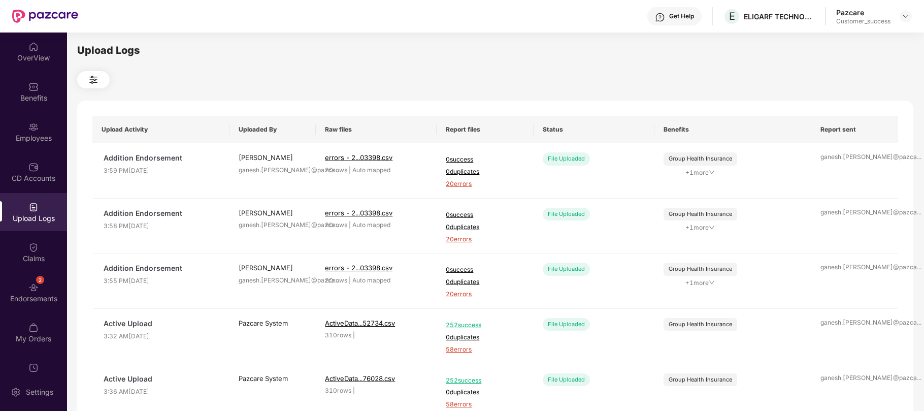
click at [28, 209] on img at bounding box center [33, 207] width 10 height 10
click at [456, 187] on span "20 errors" at bounding box center [485, 184] width 78 height 10
click at [47, 139] on div "Employees" at bounding box center [33, 138] width 67 height 10
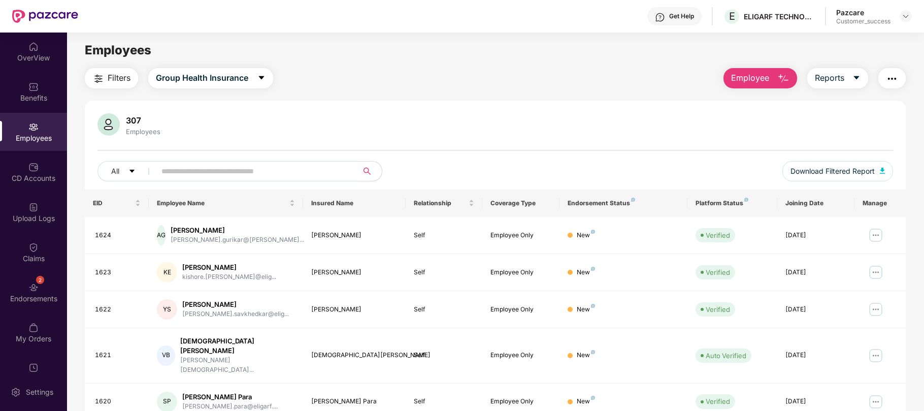
click at [186, 175] on input "text" at bounding box center [252, 171] width 182 height 15
paste input "****"
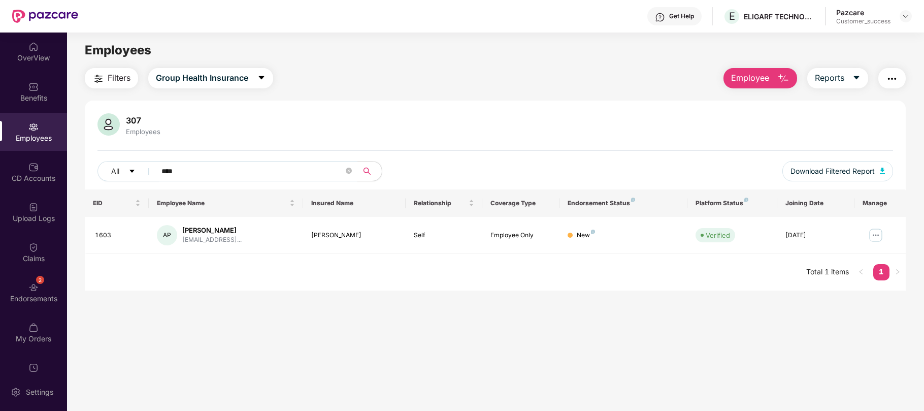
type input "****"
click at [38, 137] on div "Employees" at bounding box center [33, 138] width 67 height 10
click at [182, 173] on input "****" at bounding box center [252, 171] width 182 height 15
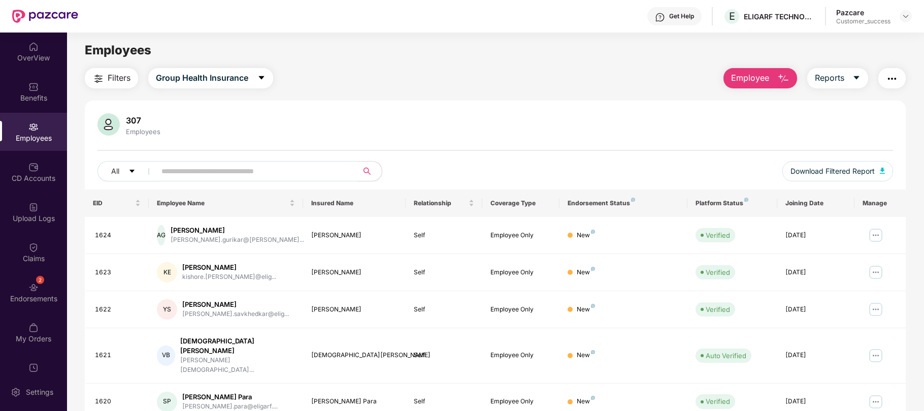
paste input "****"
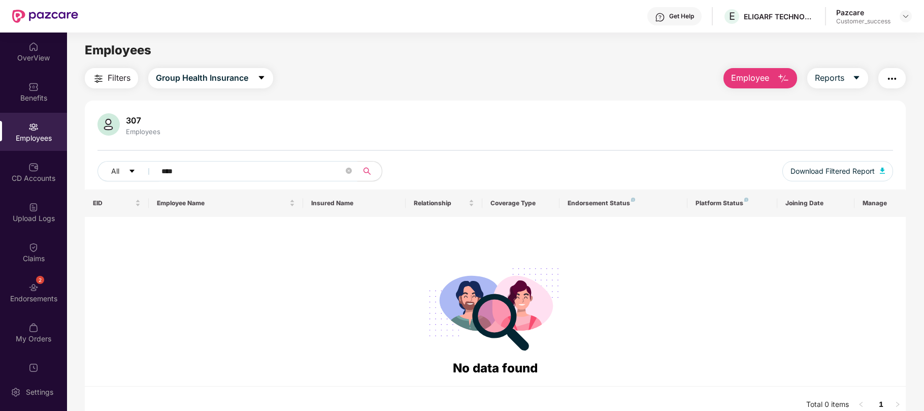
type input "****"
click at [34, 136] on div "Employees" at bounding box center [33, 138] width 67 height 10
click at [176, 175] on input "****" at bounding box center [252, 171] width 182 height 15
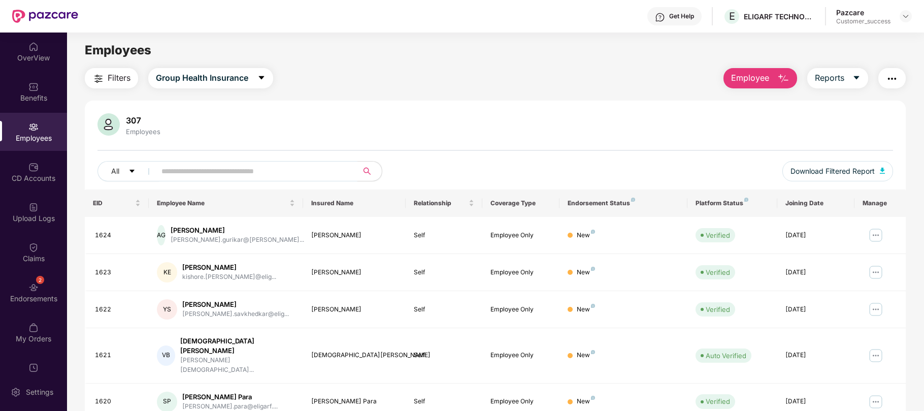
click at [176, 175] on input "text" at bounding box center [252, 171] width 182 height 15
paste input "****"
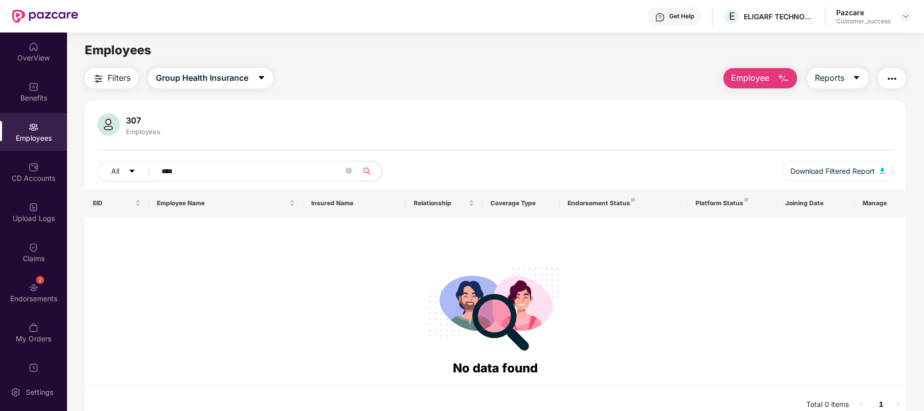
type input "****"
